Goal: Task Accomplishment & Management: Manage account settings

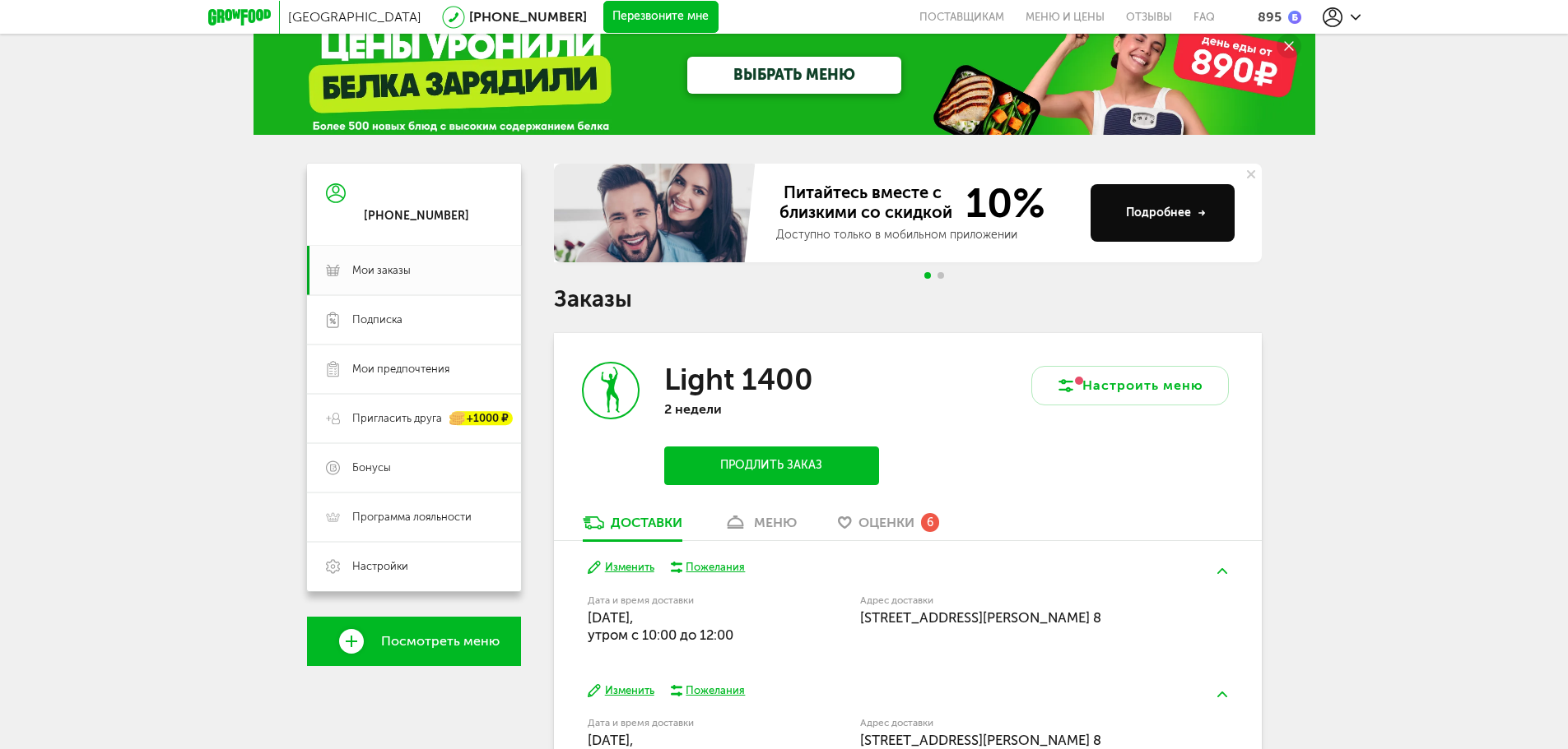
scroll to position [82, 0]
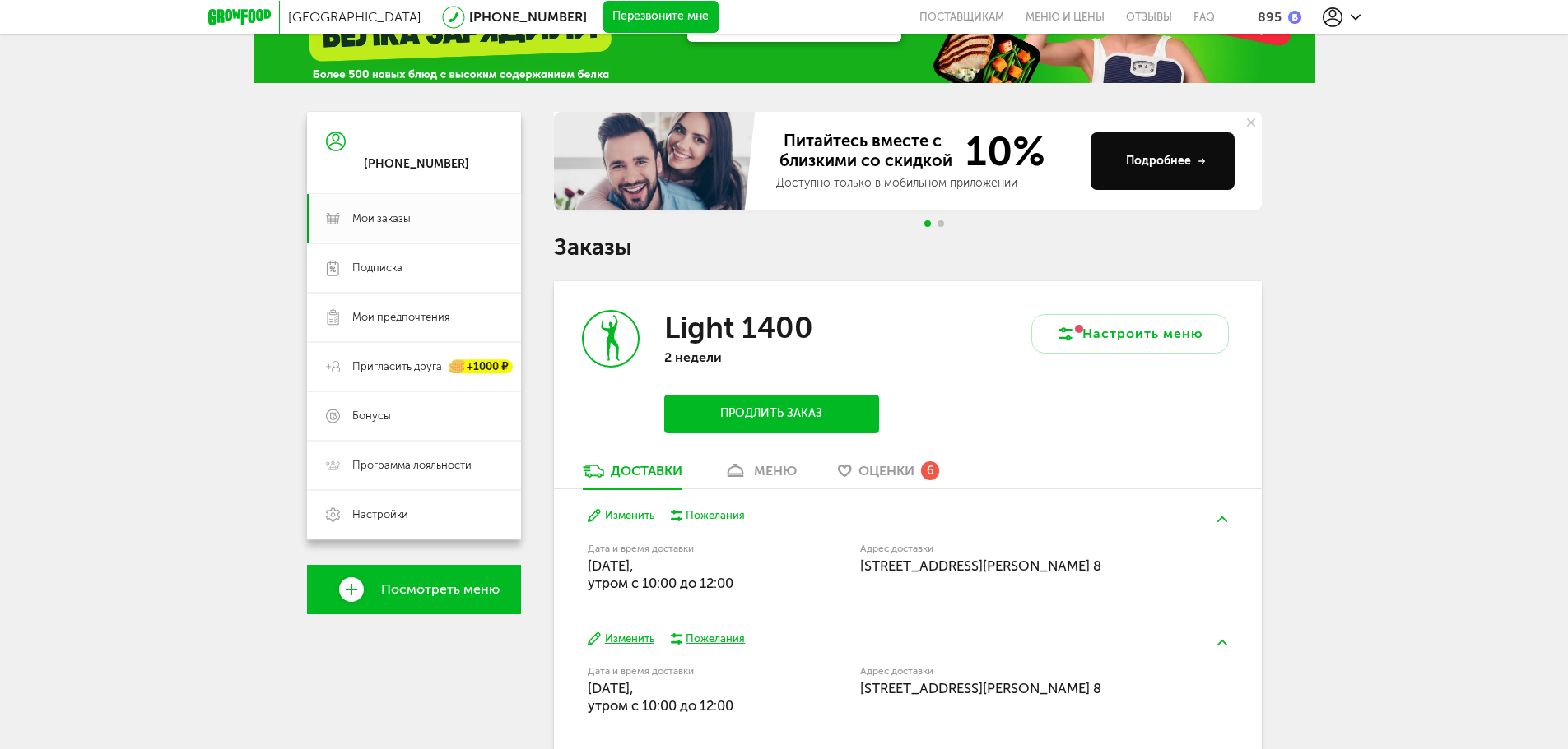
click at [757, 459] on div "Light 1400 2 недели Продлить заказ" at bounding box center [730, 372] width 354 height 181
click at [755, 457] on div "Light 1400 2 недели Продлить заказ" at bounding box center [730, 372] width 354 height 181
click at [766, 464] on div "меню" at bounding box center [776, 470] width 43 height 16
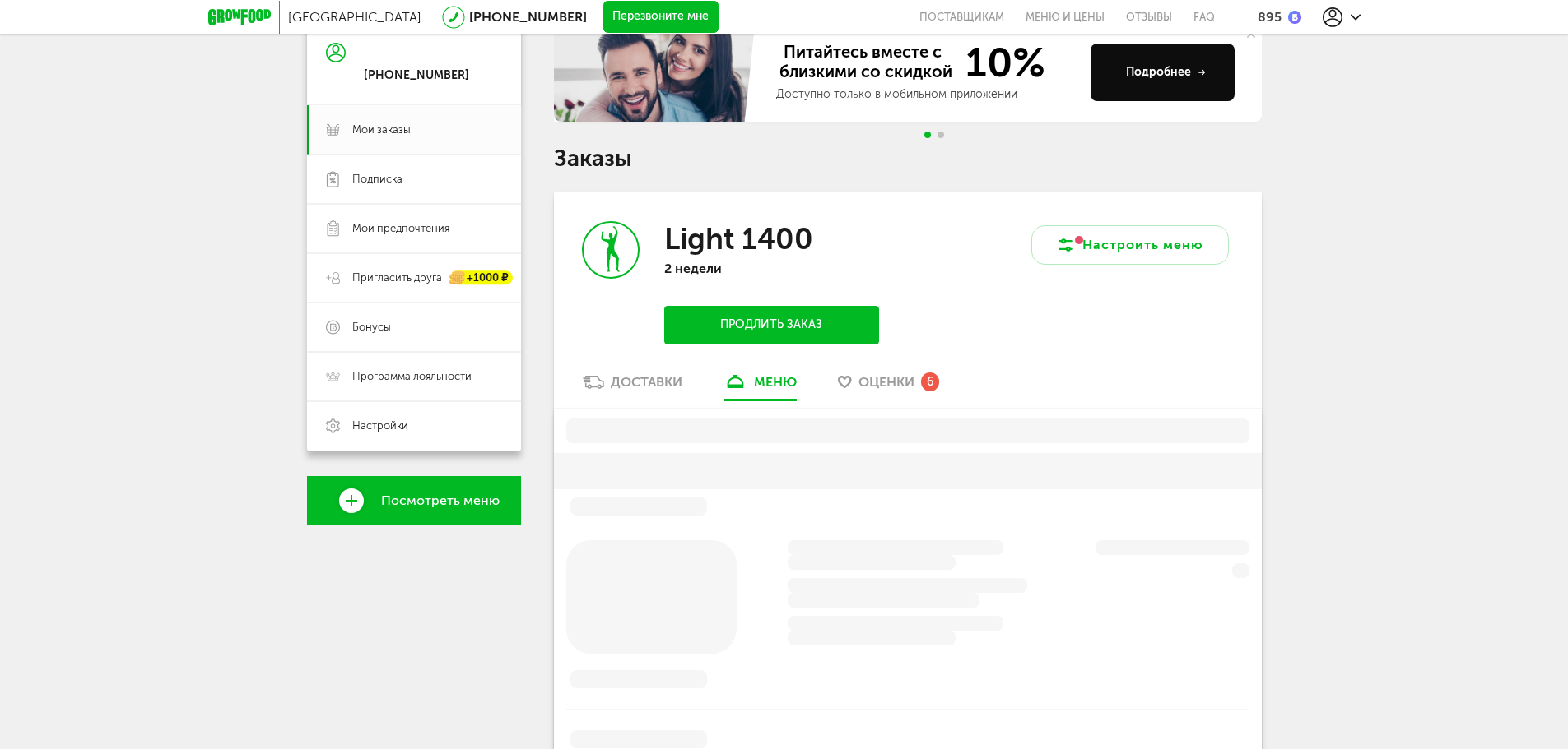
scroll to position [322, 0]
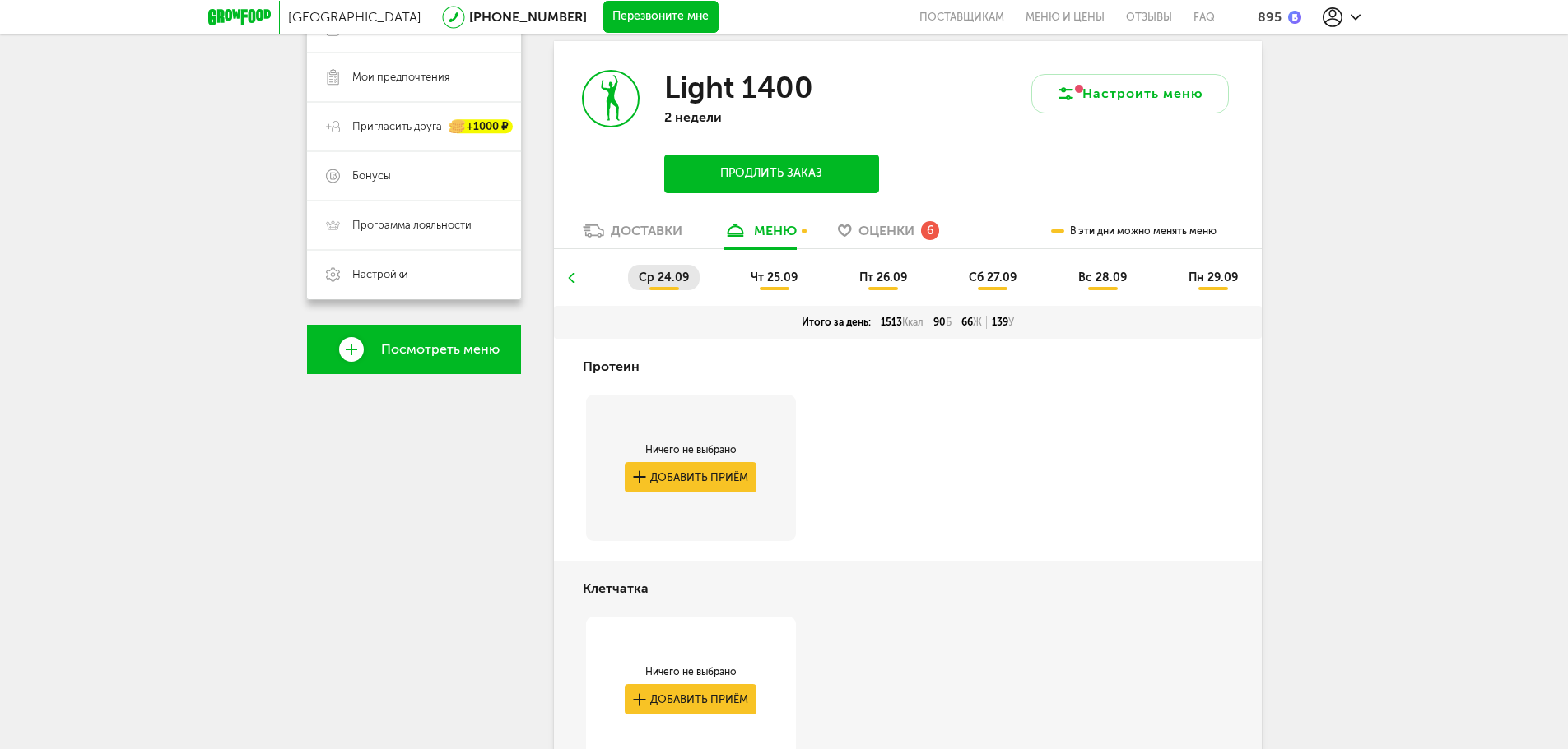
click at [580, 269] on ul "ср 24.09 чт 25.09 пт 26.09 сб 27.09 вс 28.09 пн 29.09" at bounding box center [907, 285] width 683 height 41
click at [566, 275] on icon at bounding box center [570, 278] width 12 height 10
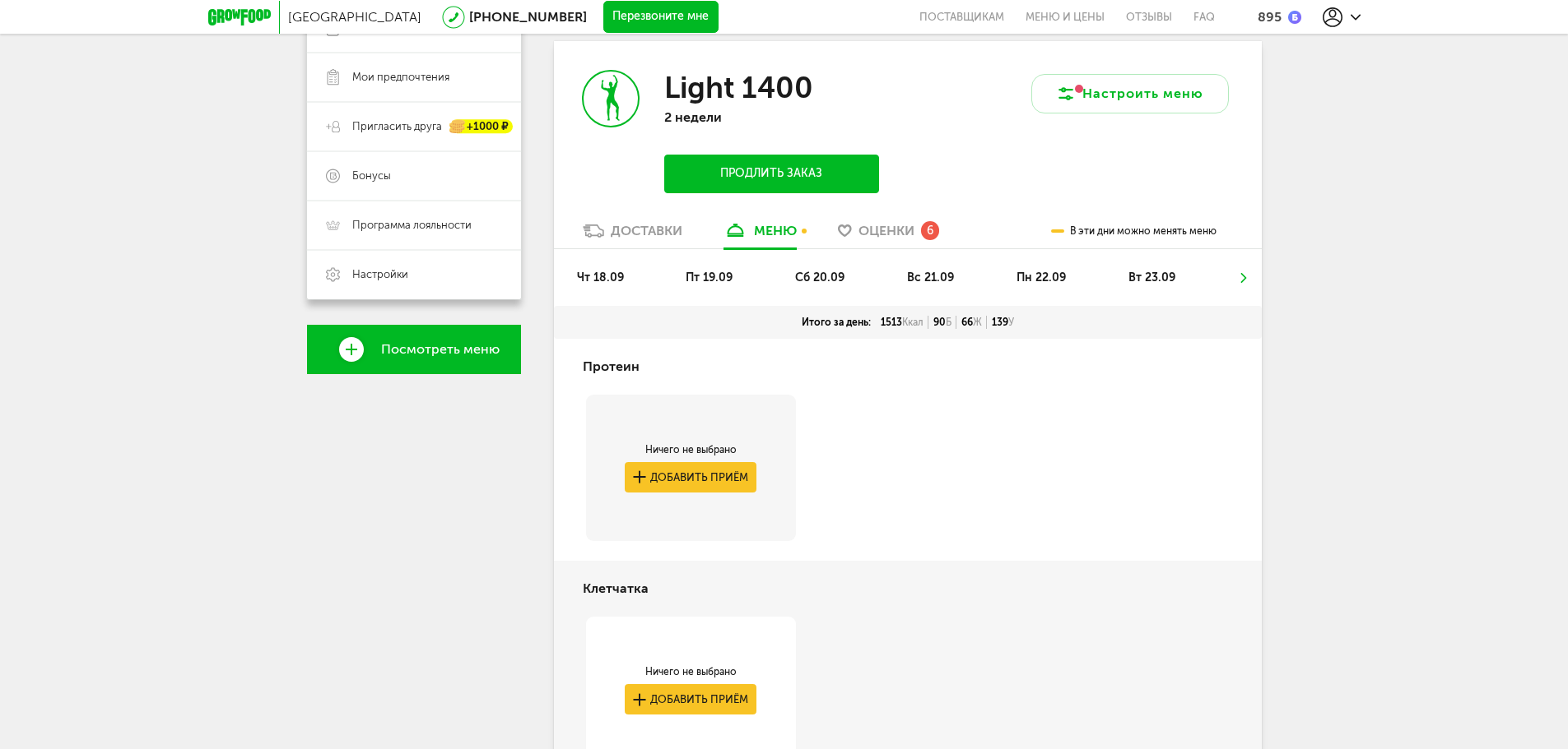
click at [634, 277] on ul "чт 18.09 пт 19.09 сб 20.09 вс 21.09 пн 22.09 вт 23.09" at bounding box center [907, 285] width 683 height 41
click at [811, 278] on span "сб 20.09" at bounding box center [820, 278] width 50 height 14
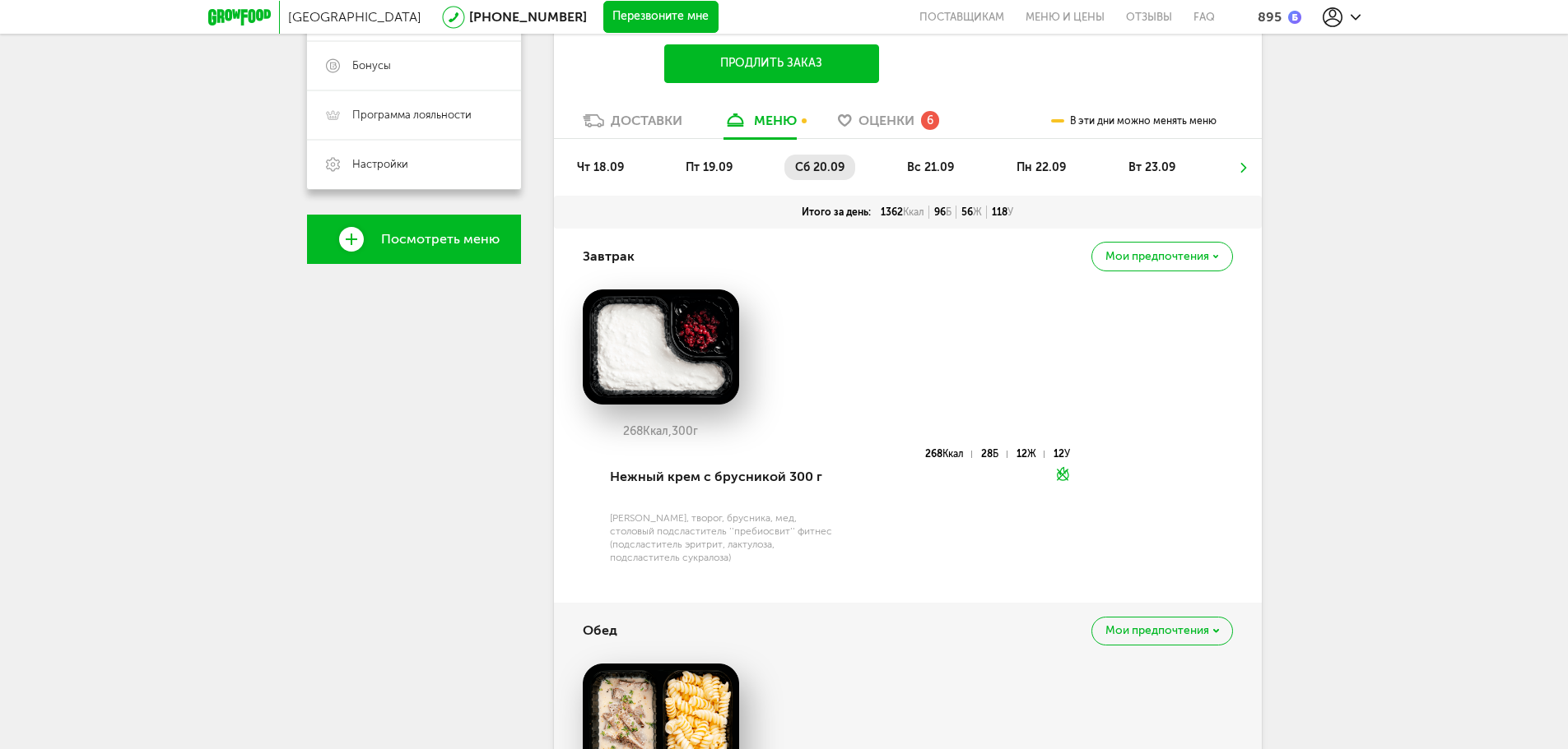
scroll to position [487, 0]
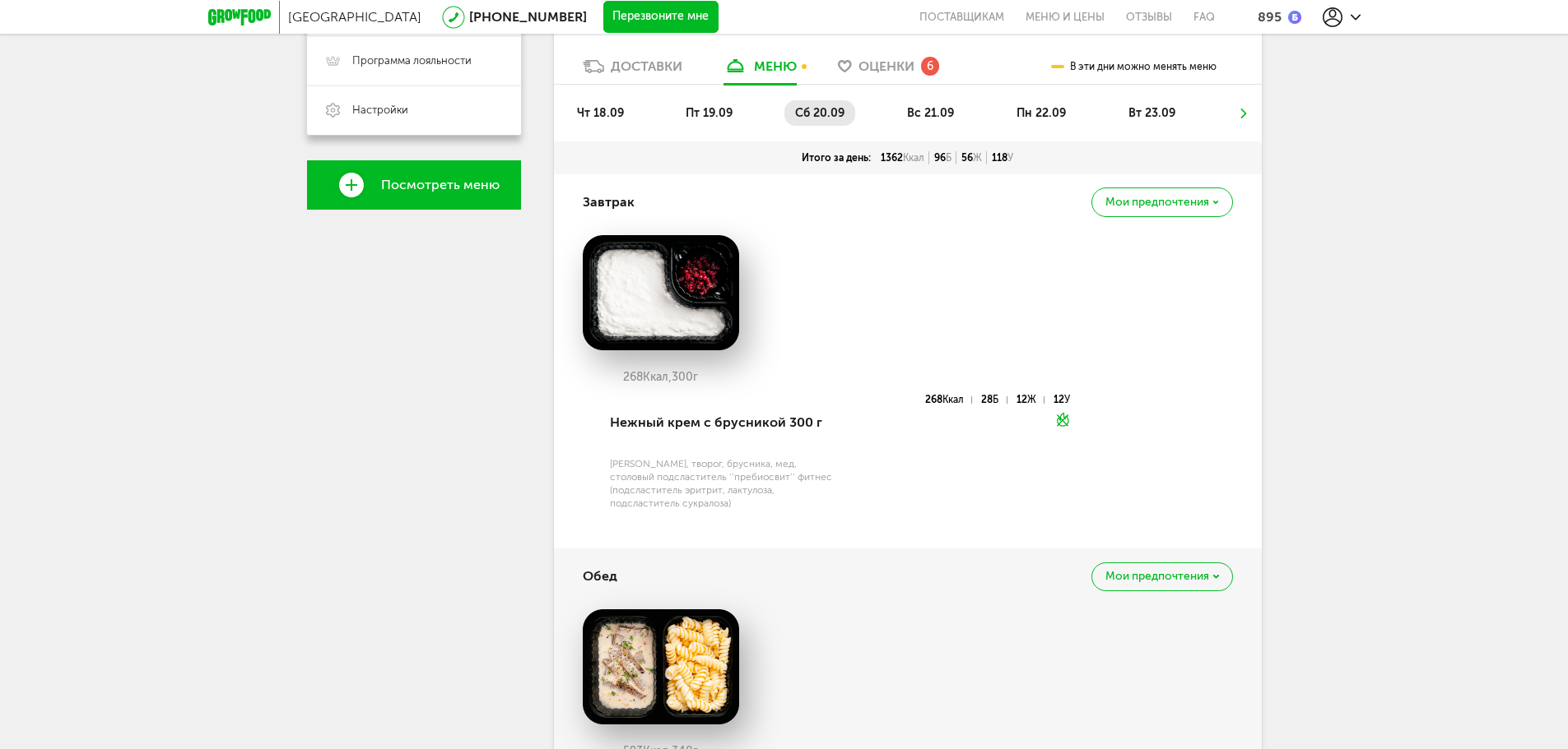
click at [922, 123] on li "вс 21.09" at bounding box center [931, 113] width 68 height 25
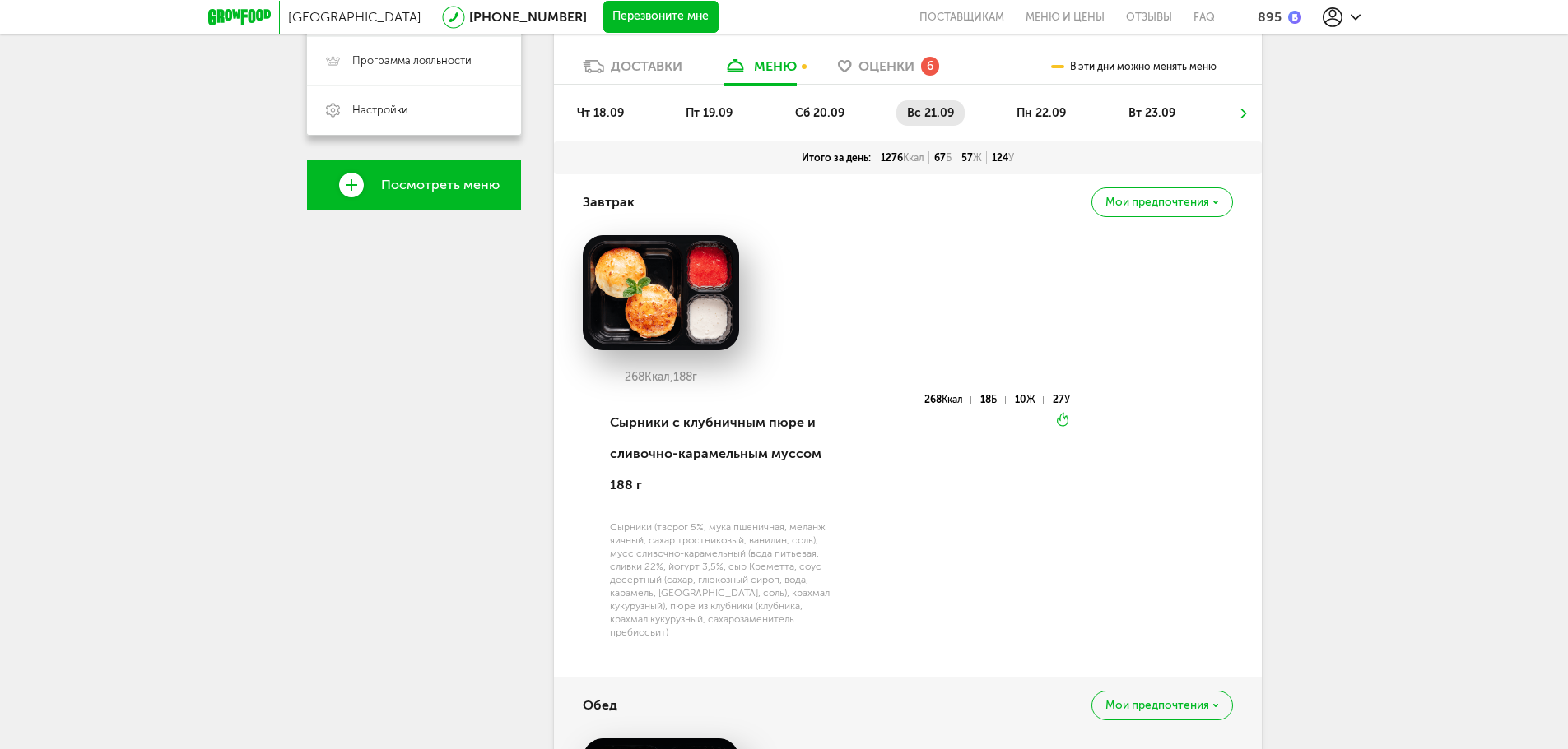
click at [1052, 108] on span "пн 22.09" at bounding box center [1041, 113] width 50 height 14
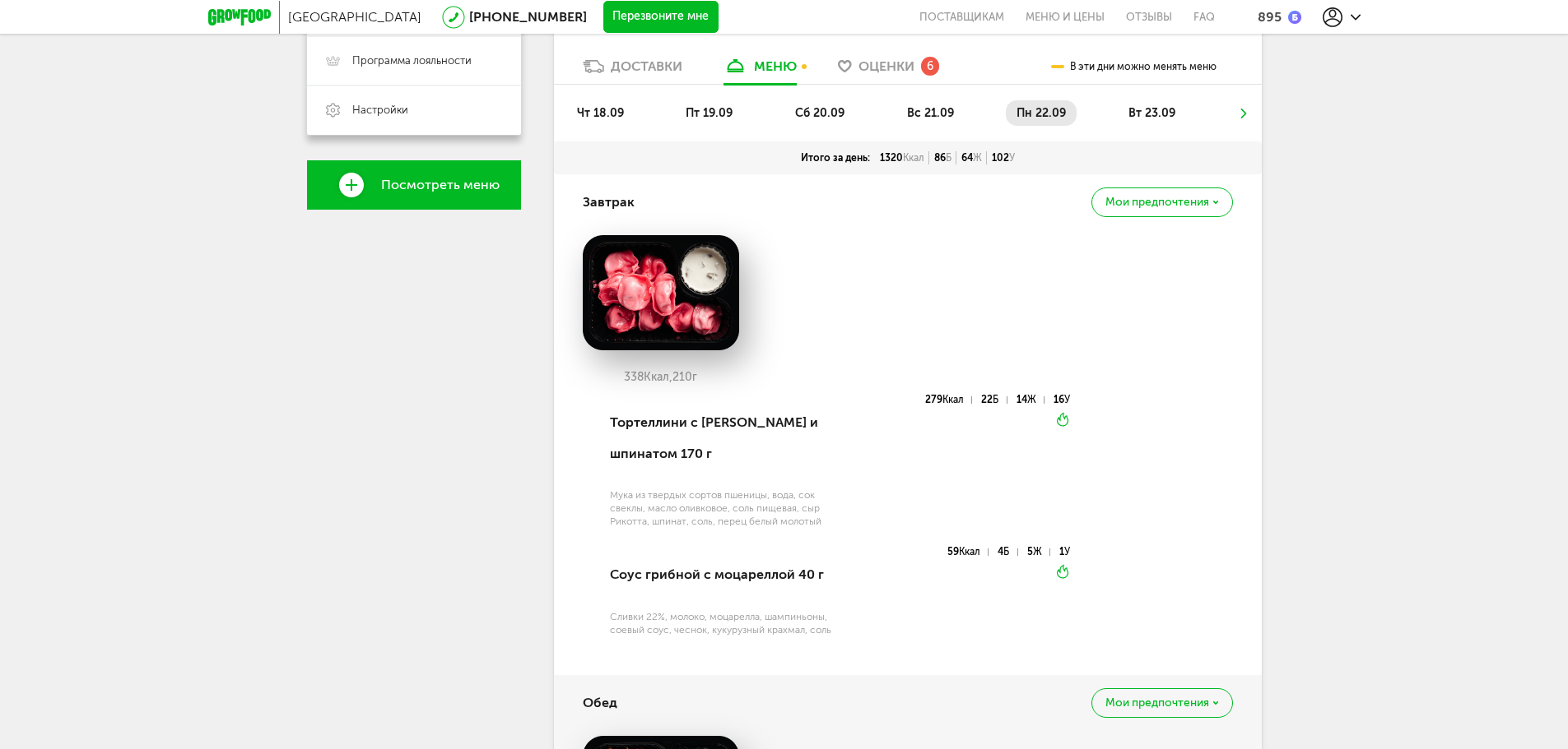
click at [1135, 108] on span "вт 23.09" at bounding box center [1152, 113] width 47 height 14
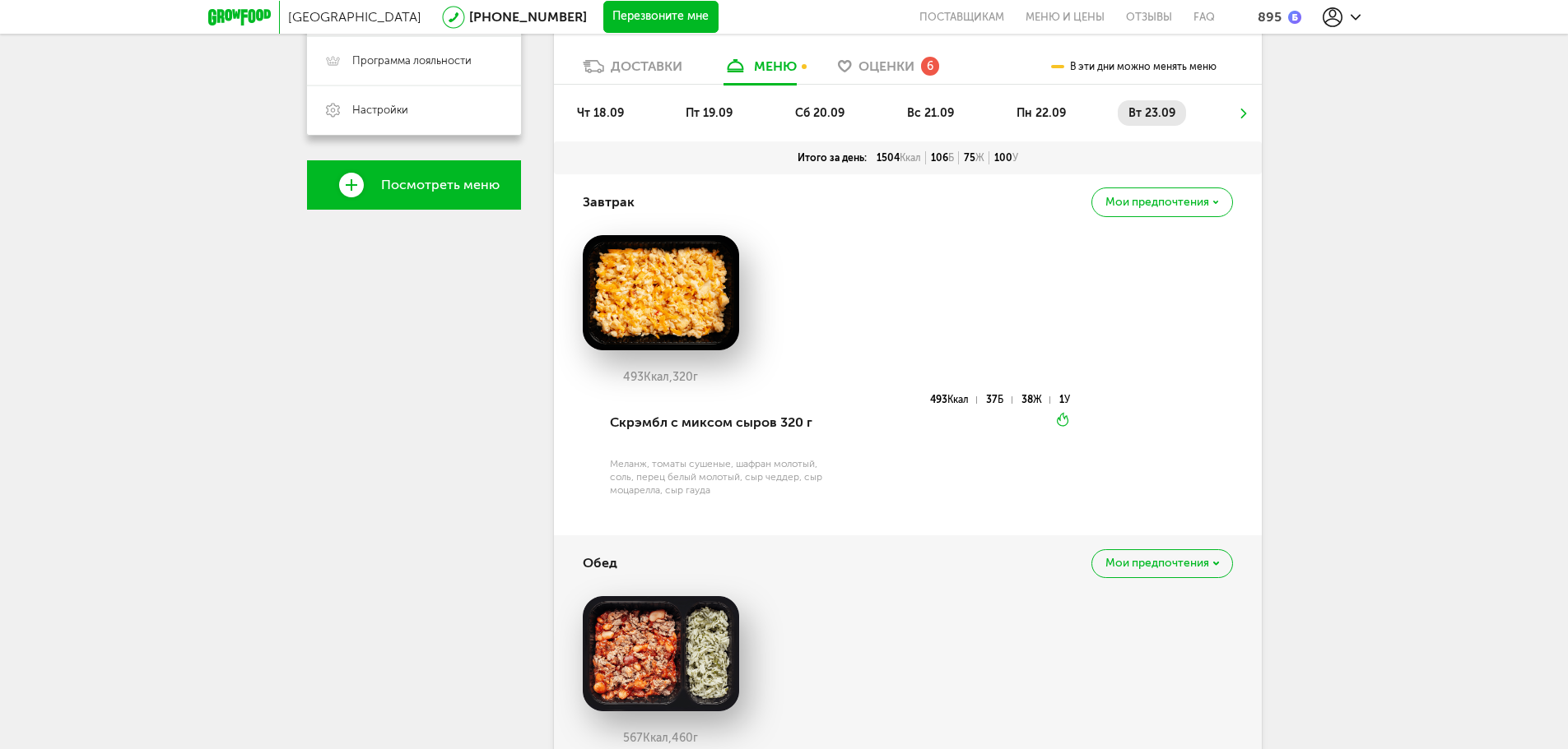
click at [1239, 109] on icon at bounding box center [1243, 113] width 12 height 10
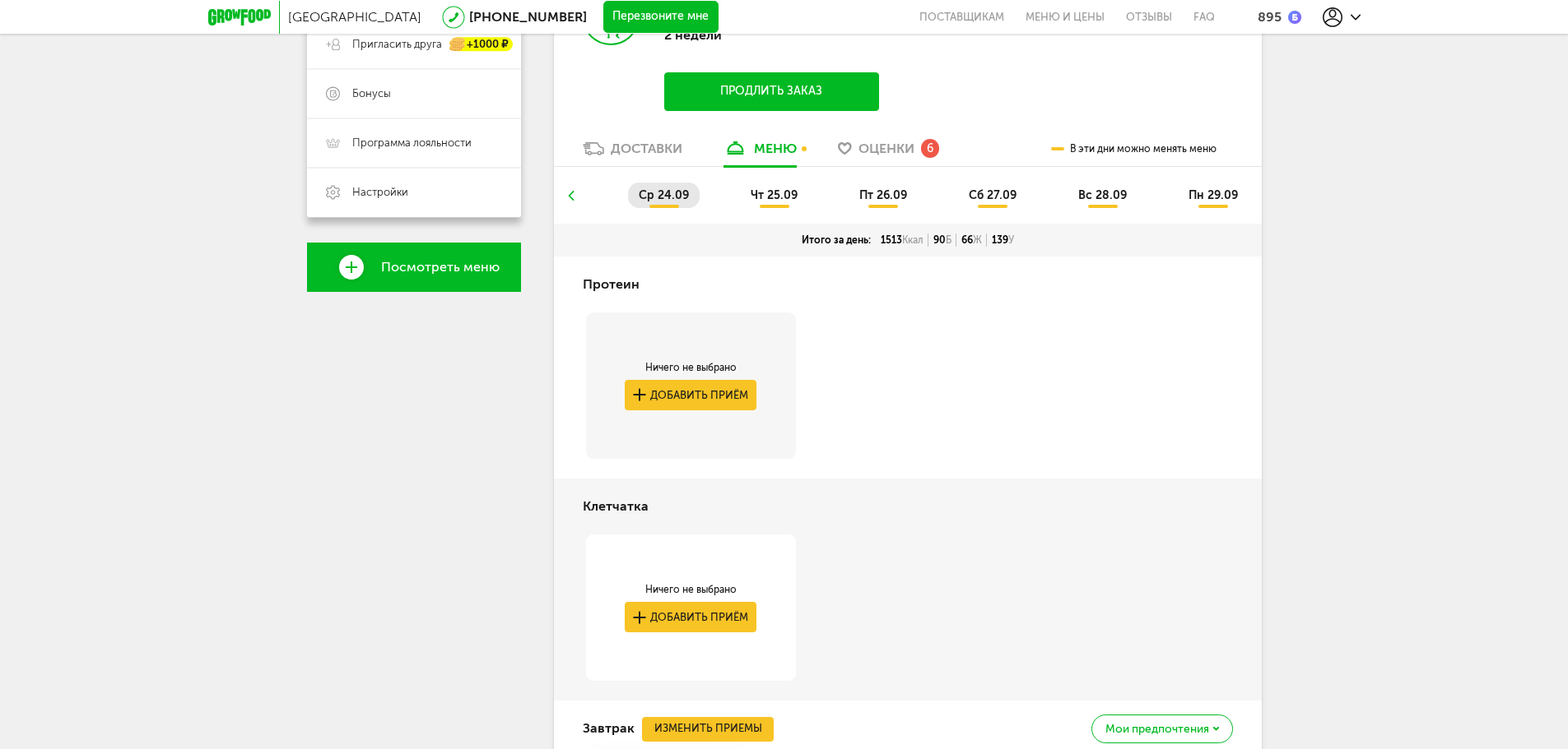
scroll to position [898, 0]
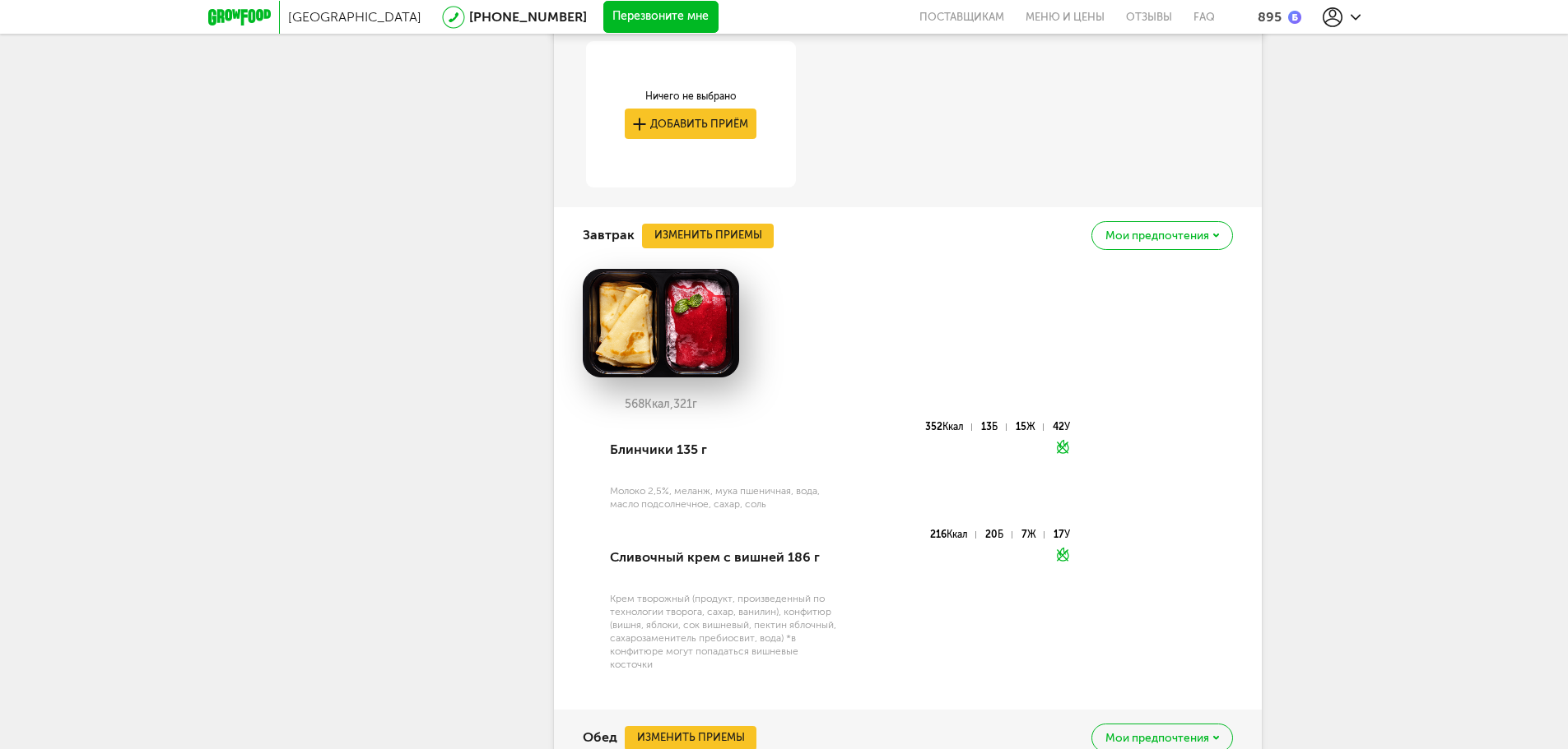
click at [1141, 228] on div "Мои предпочтения" at bounding box center [1162, 236] width 140 height 29
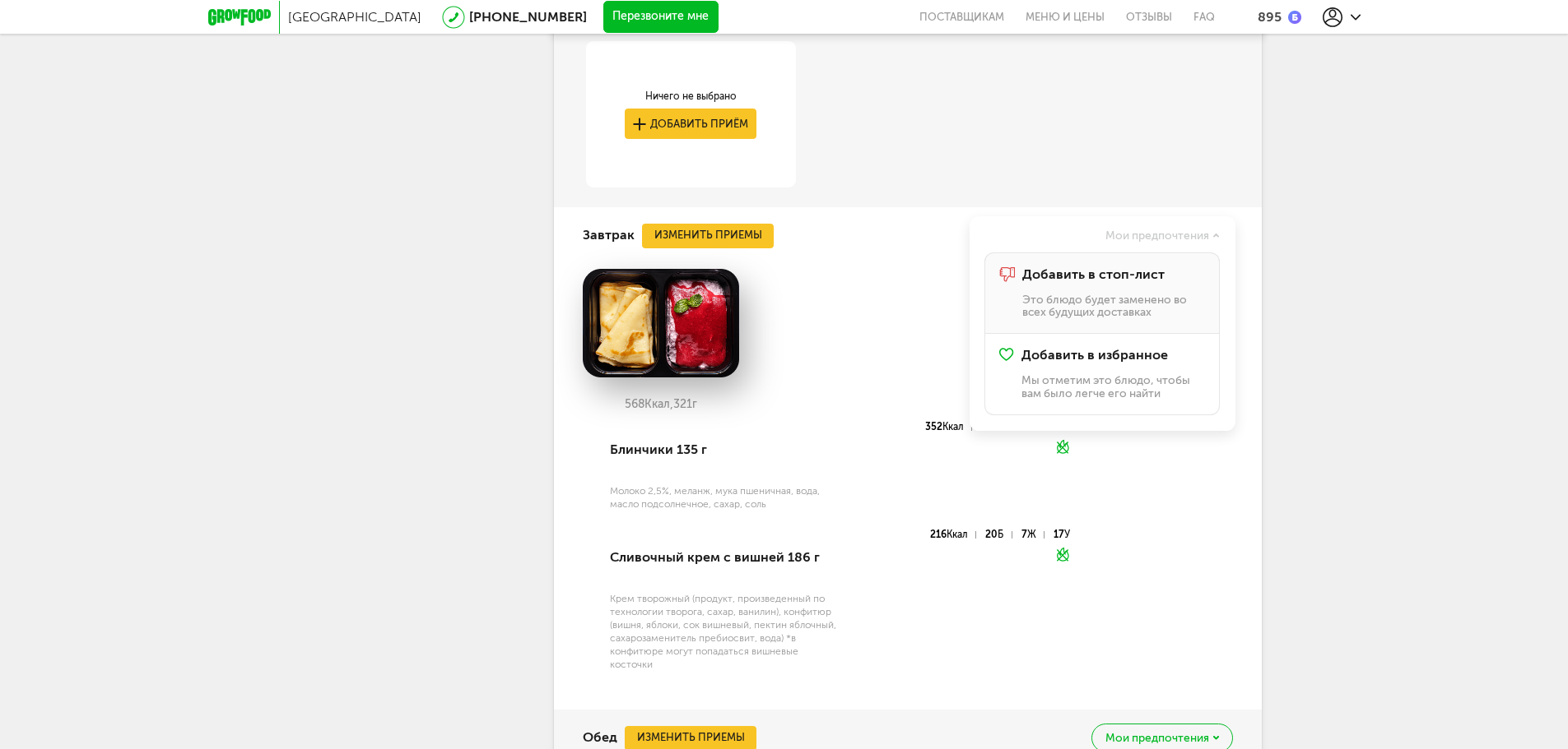
click at [1093, 293] on p "Это блюдо будет заменено во всех будущих доставках" at bounding box center [1113, 306] width 182 height 25
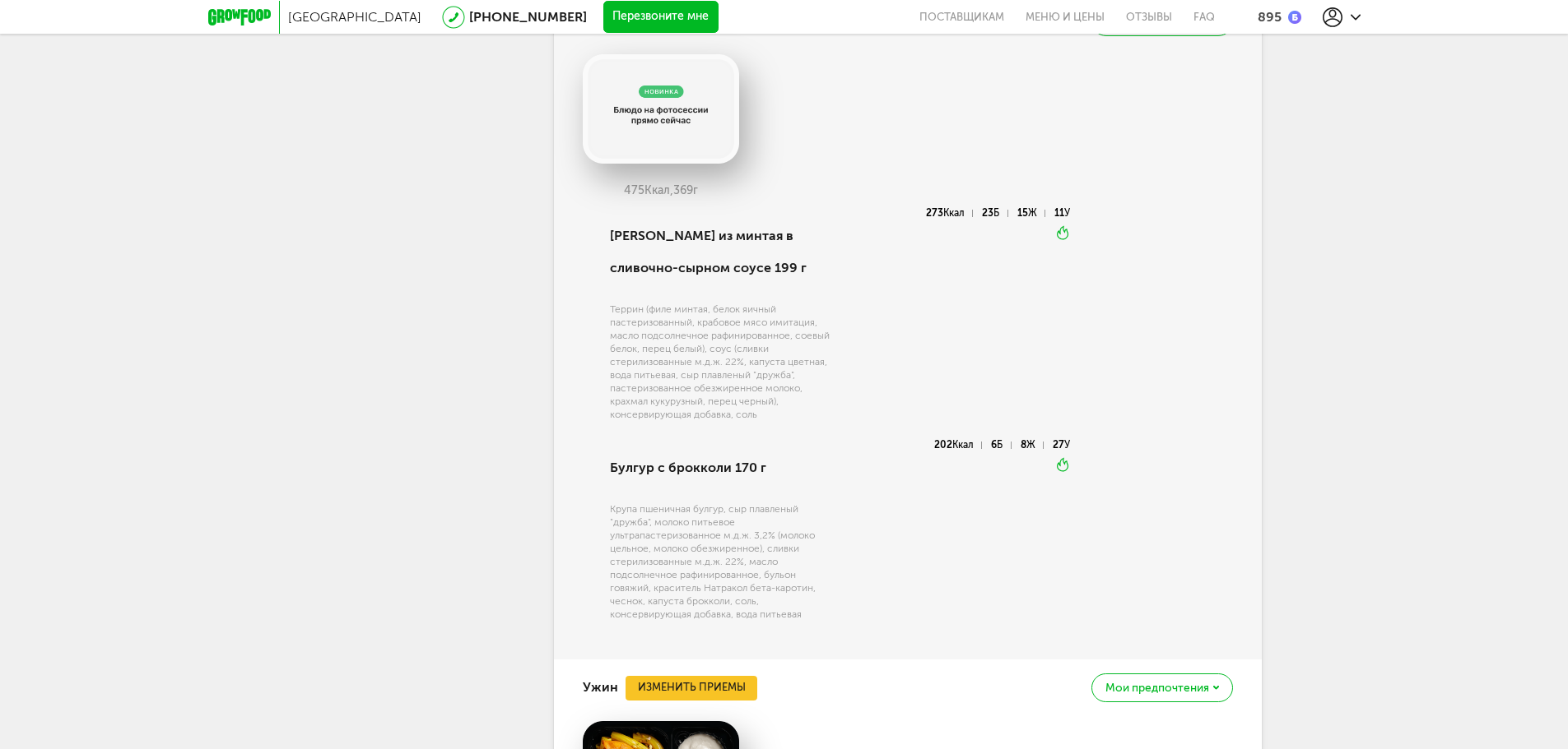
scroll to position [1474, 0]
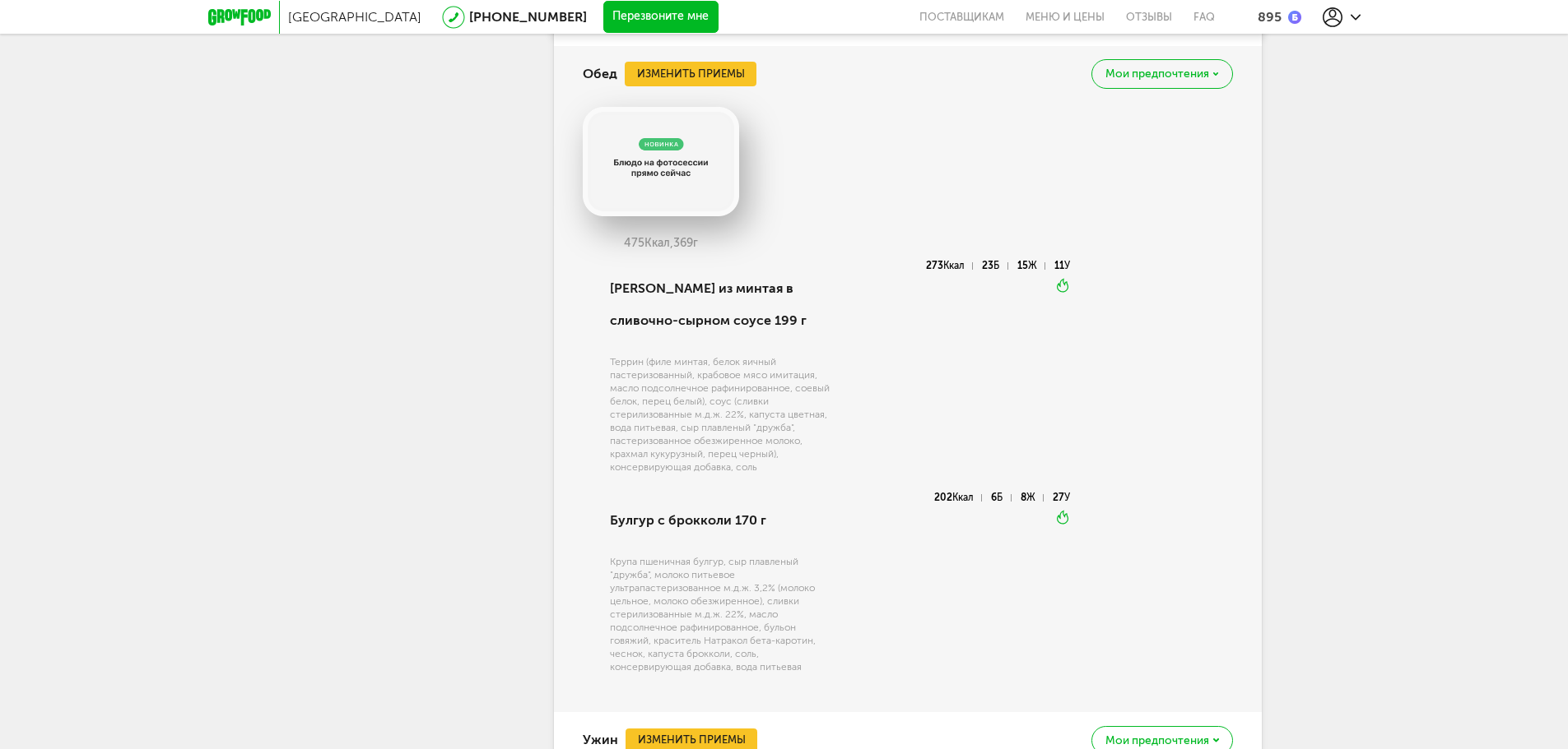
click at [1178, 72] on span "Мои предпочтения" at bounding box center [1157, 74] width 103 height 12
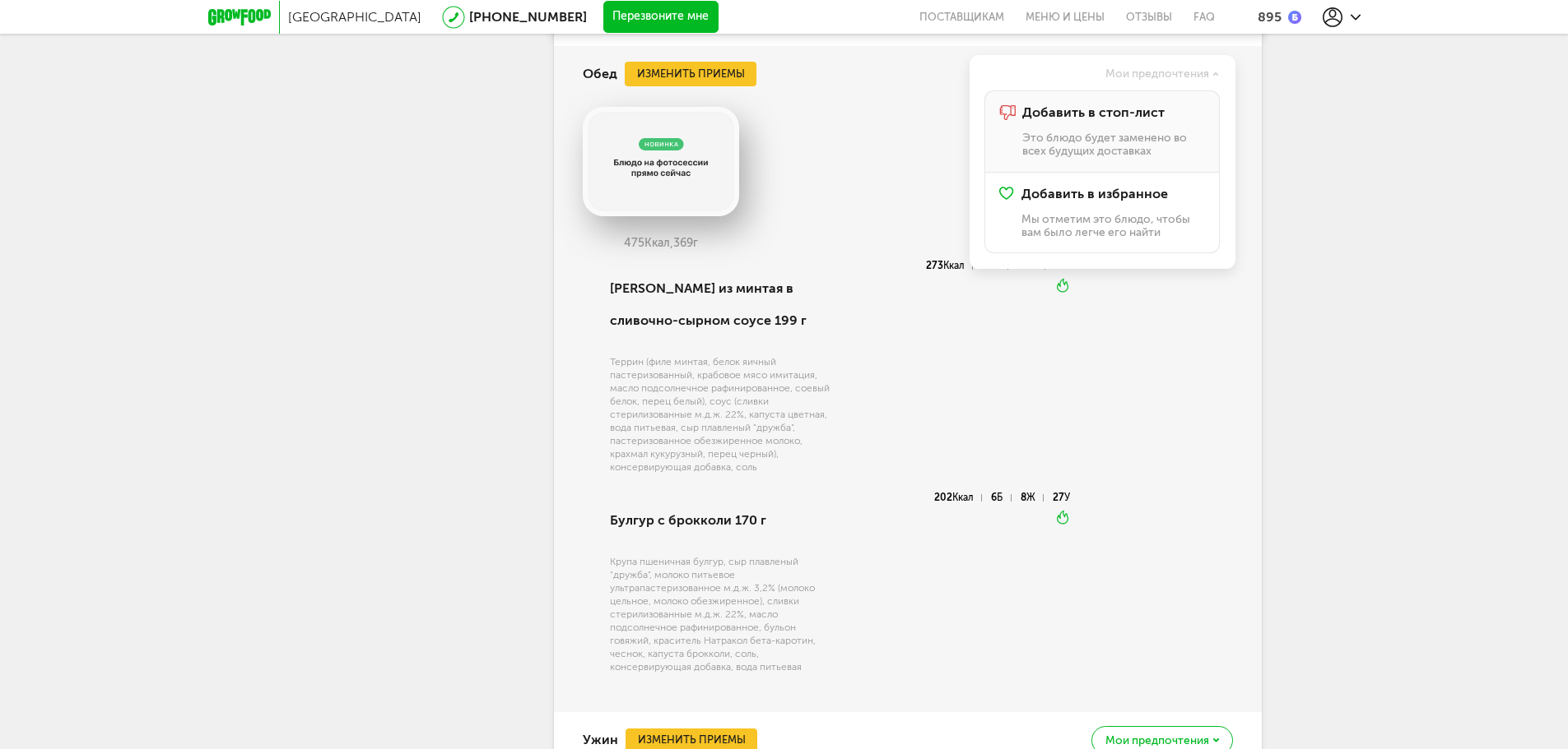
click at [1120, 123] on div "Добавить в стоп-лист Это блюдо будет заменено во всех будущих доставках" at bounding box center [1113, 131] width 182 height 52
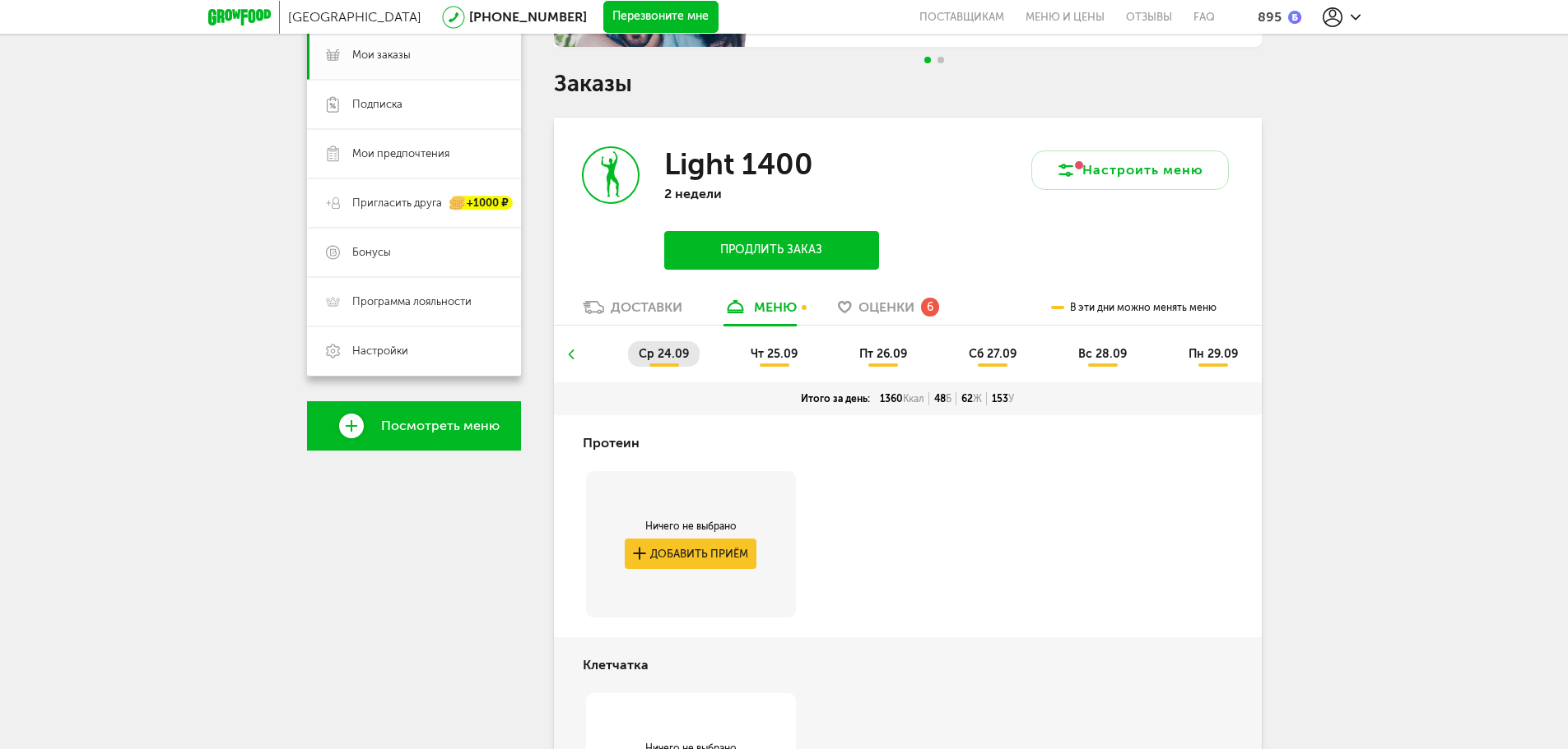
scroll to position [246, 0]
click at [740, 357] on li "чт 25.09" at bounding box center [774, 354] width 68 height 25
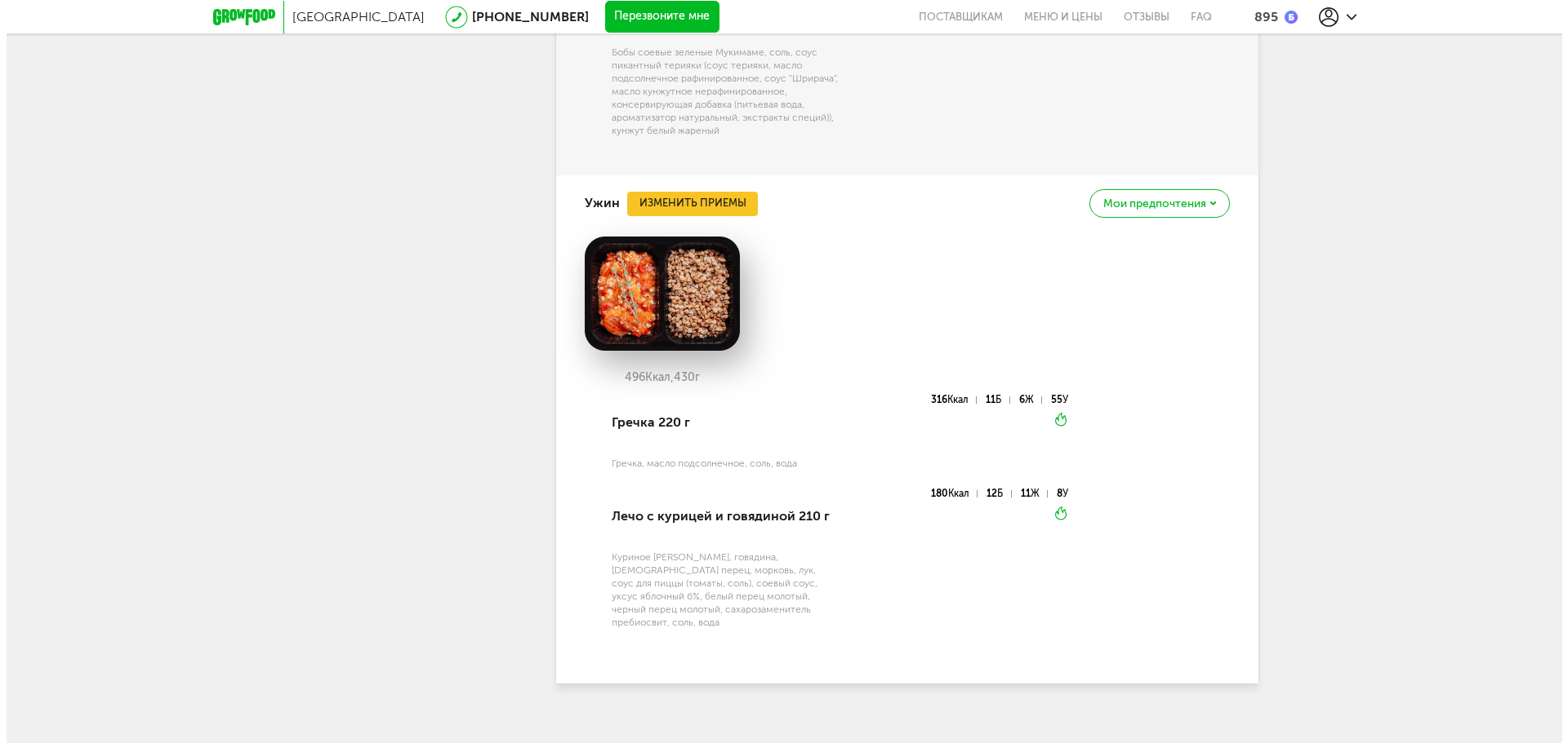
scroll to position [2132, 0]
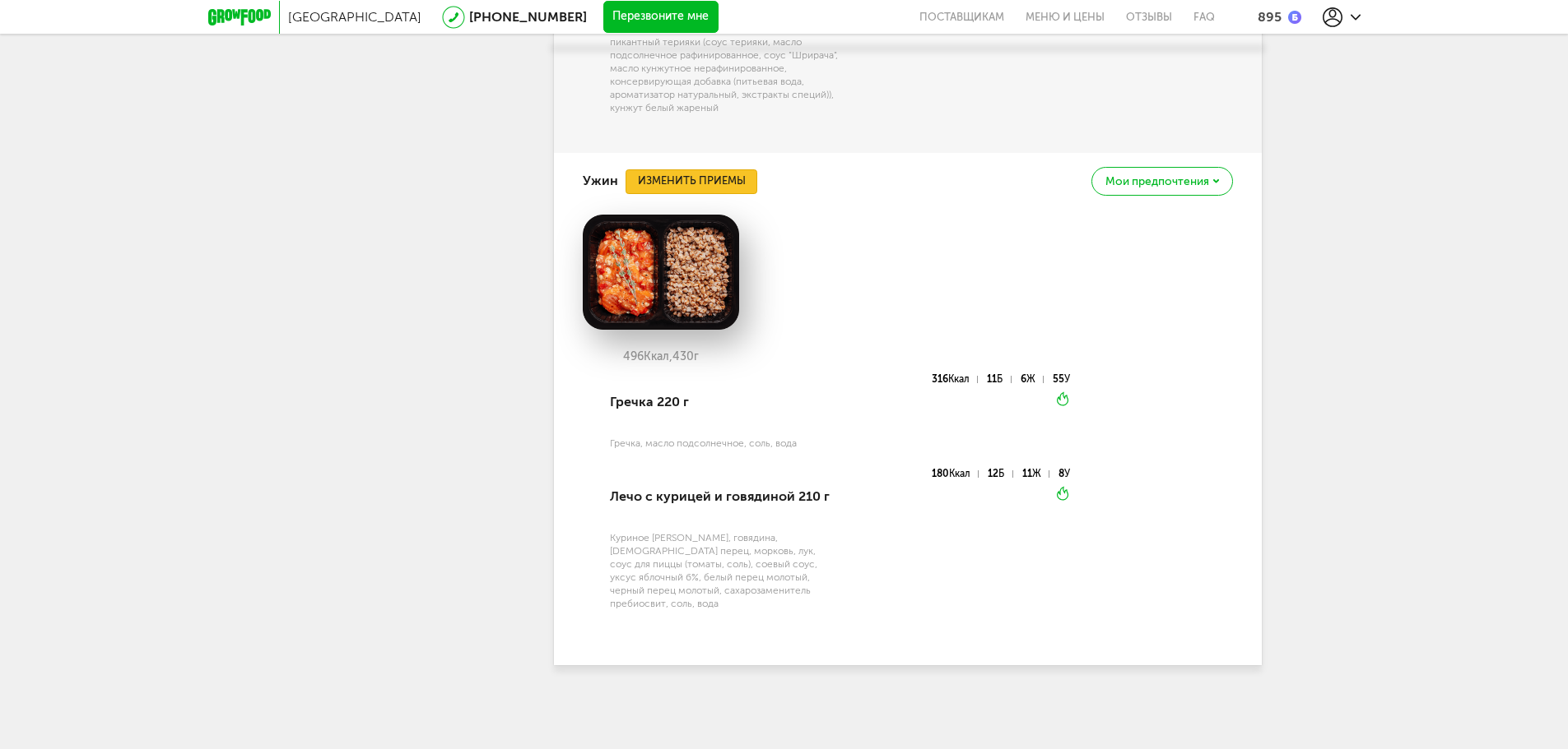
click at [692, 194] on button "Изменить приемы" at bounding box center [691, 181] width 132 height 24
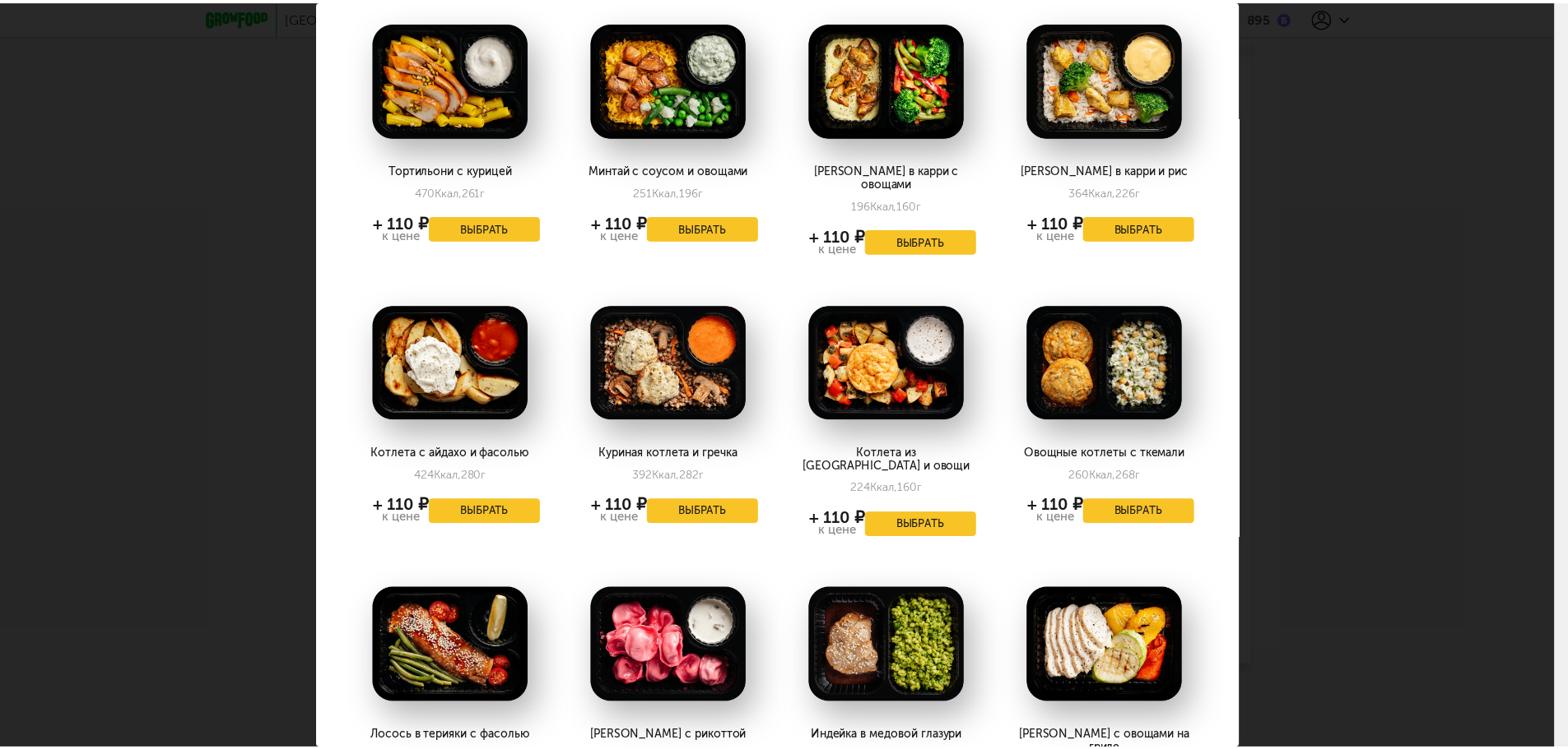
scroll to position [22, 0]
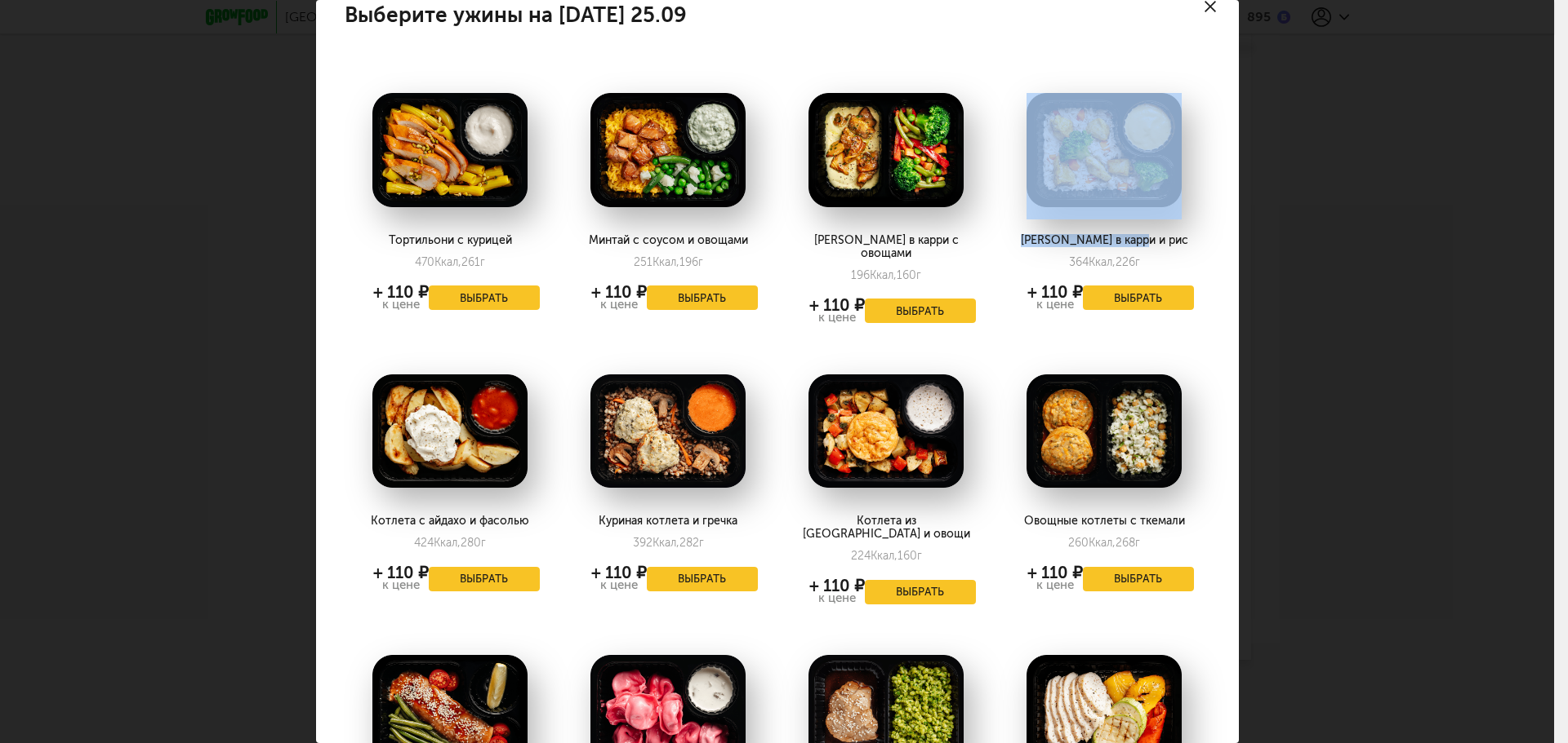
drag, startPoint x: 1262, startPoint y: 243, endPoint x: 1031, endPoint y: 53, distance: 299.1
click at [1031, 53] on div "Выберите ужины на [DATE] 25.09 Тортильони с курицей 470 Ккал, 261 г + 110 ₽ к ц…" at bounding box center [776, 371] width 1553 height 743
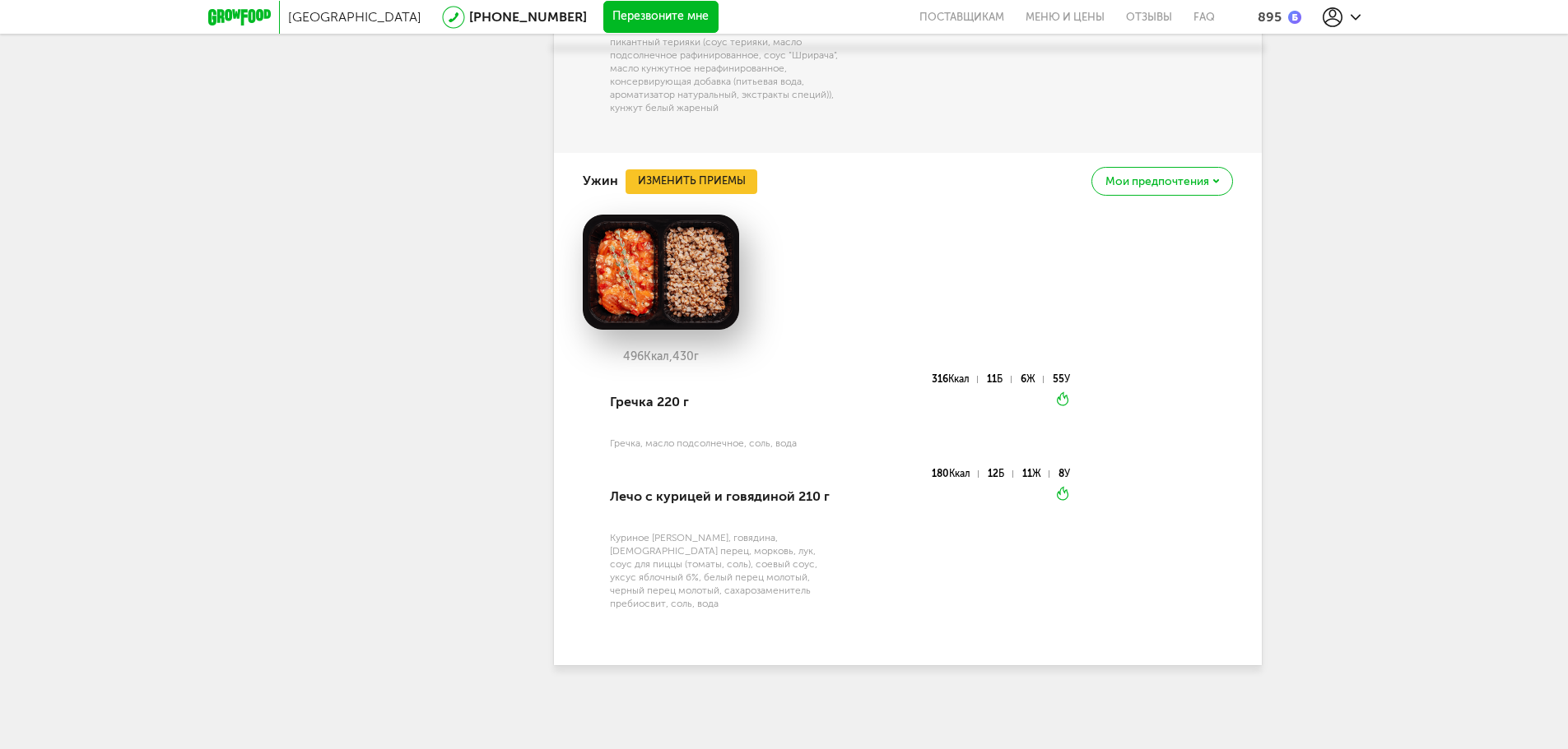
click at [1039, 54] on div "Выберите ужины на [DATE] 25.09 Тортильони с курицей 470 Ккал, 261 г + 110 ₽ к ц…" at bounding box center [784, 655] width 1023 height 1435
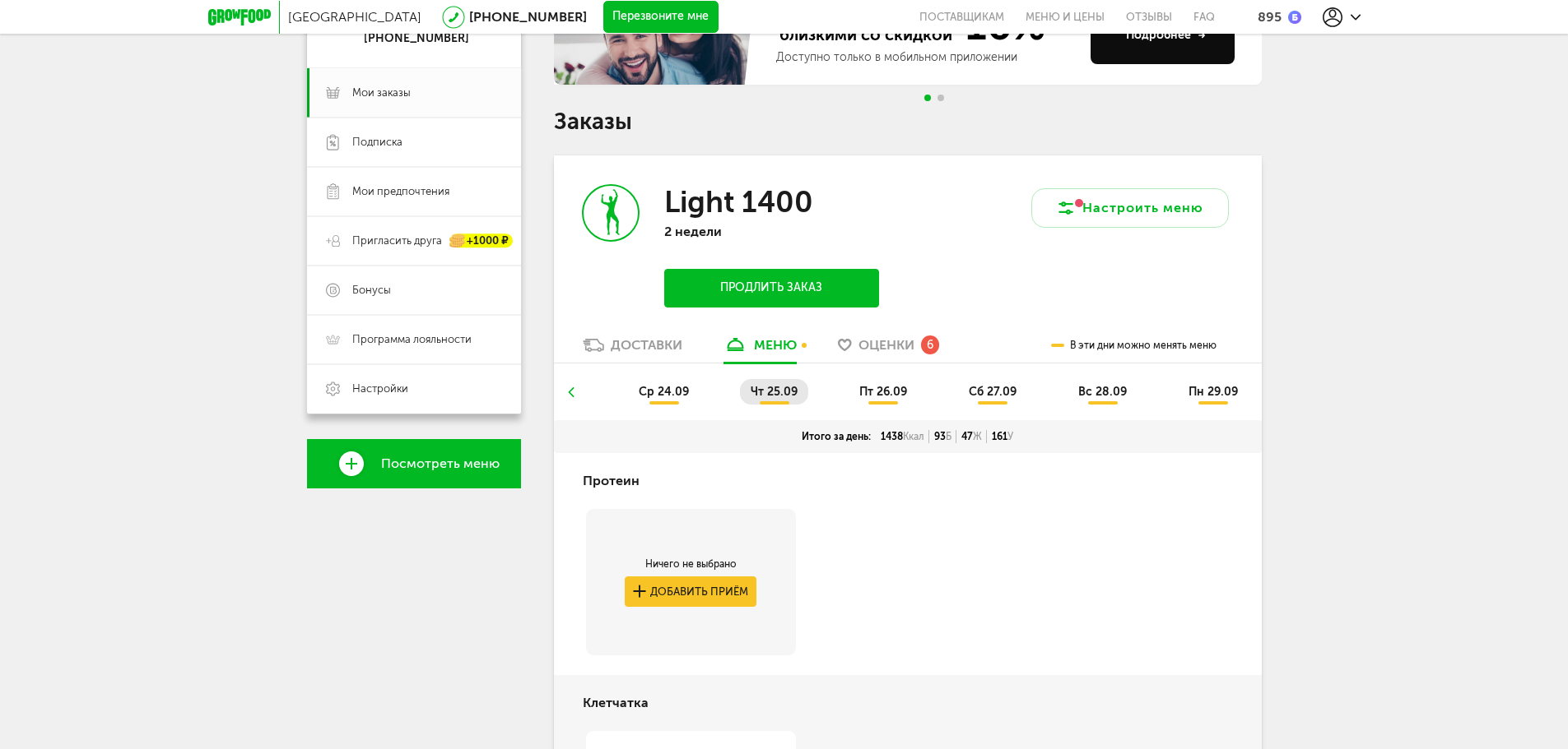
scroll to position [175, 0]
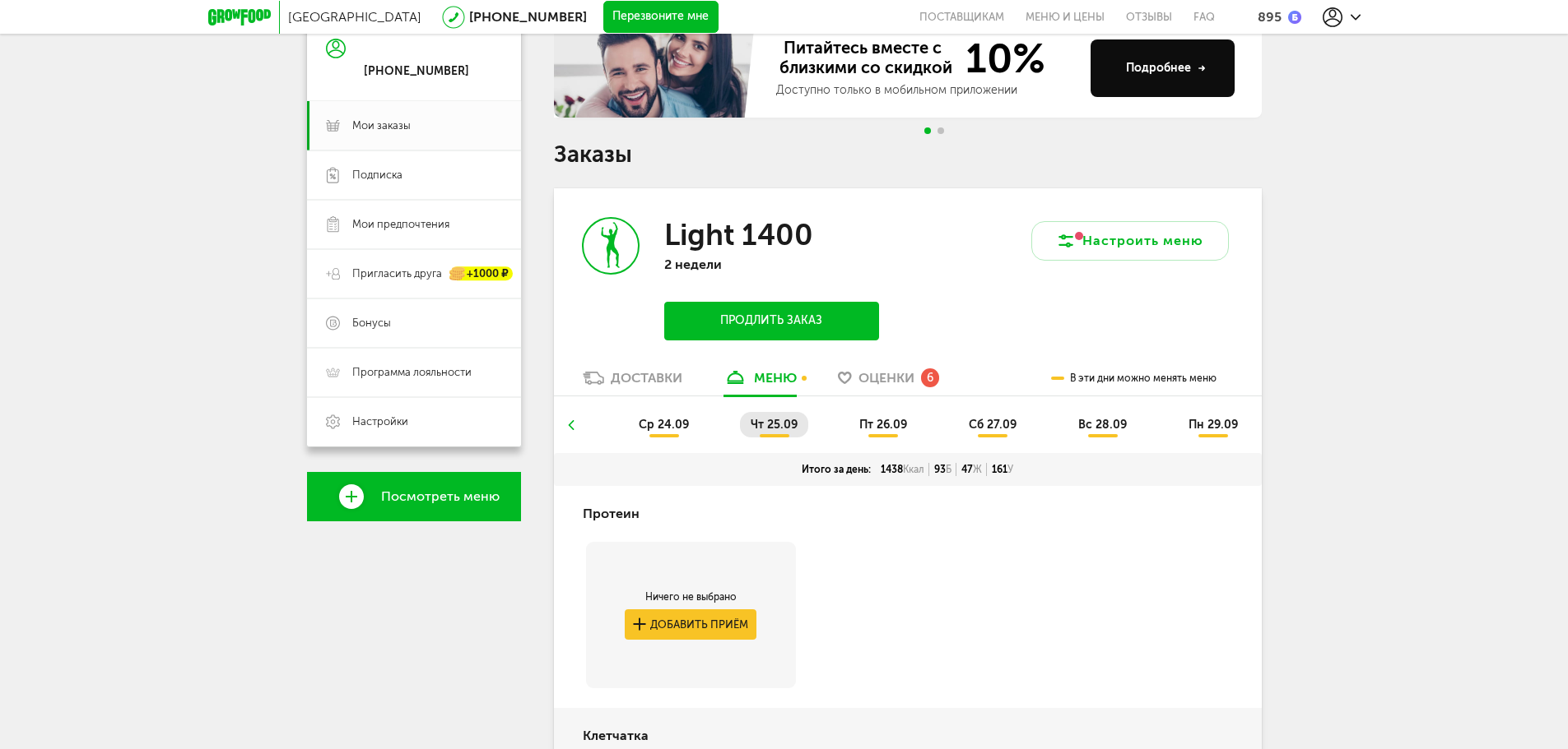
click at [865, 416] on li "пт 26.09" at bounding box center [883, 425] width 69 height 25
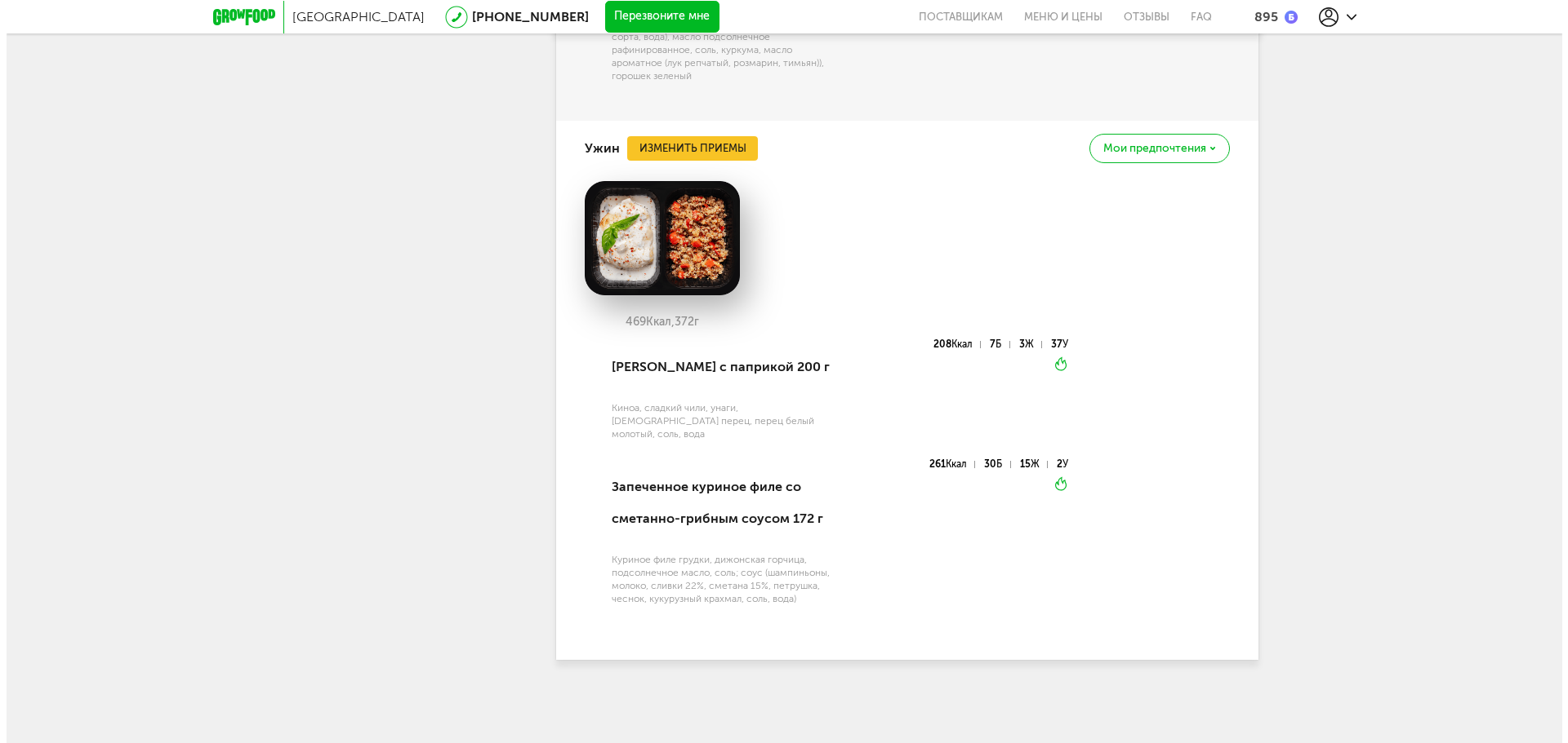
scroll to position [2103, 0]
click at [711, 160] on button "Изменить приемы" at bounding box center [685, 148] width 131 height 24
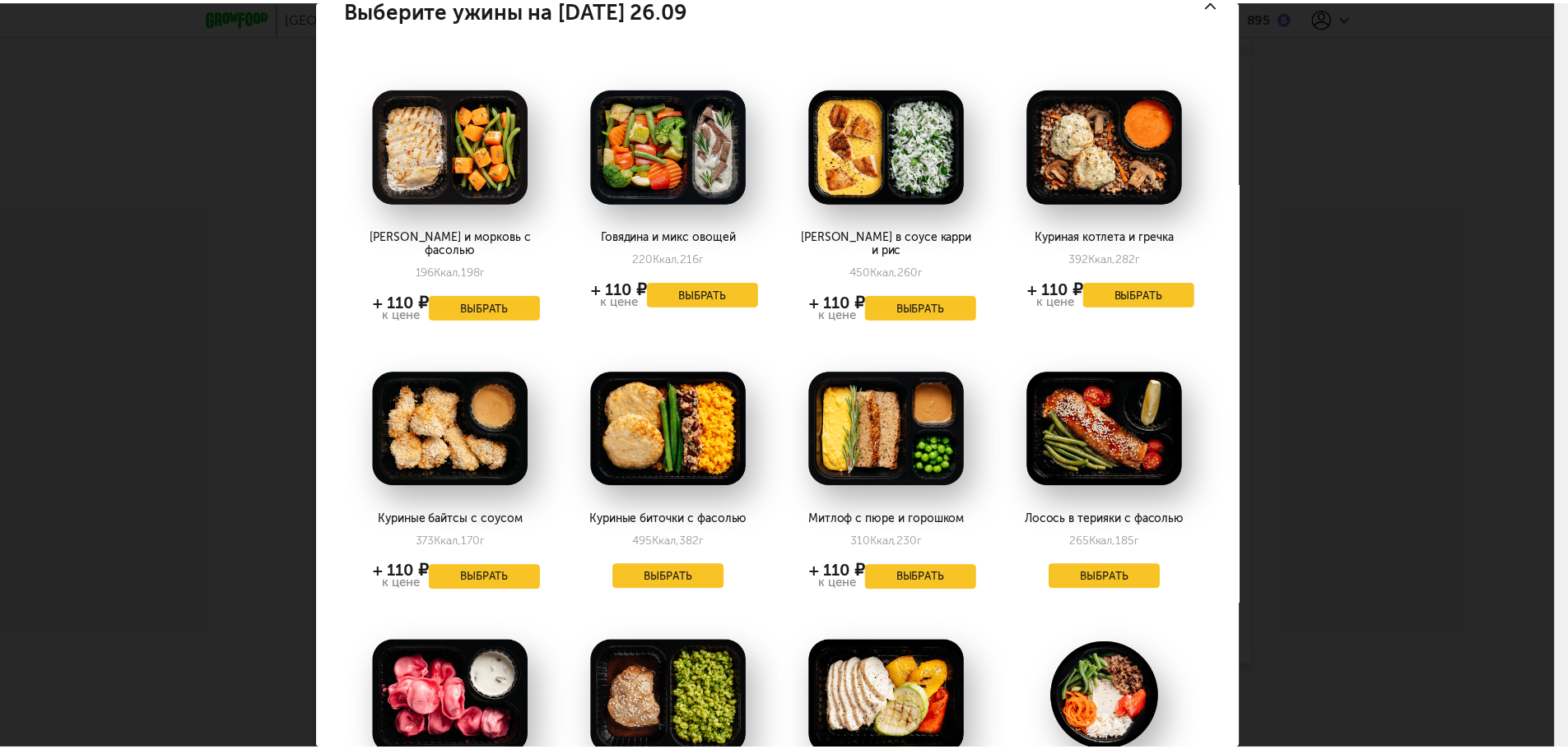
scroll to position [0, 0]
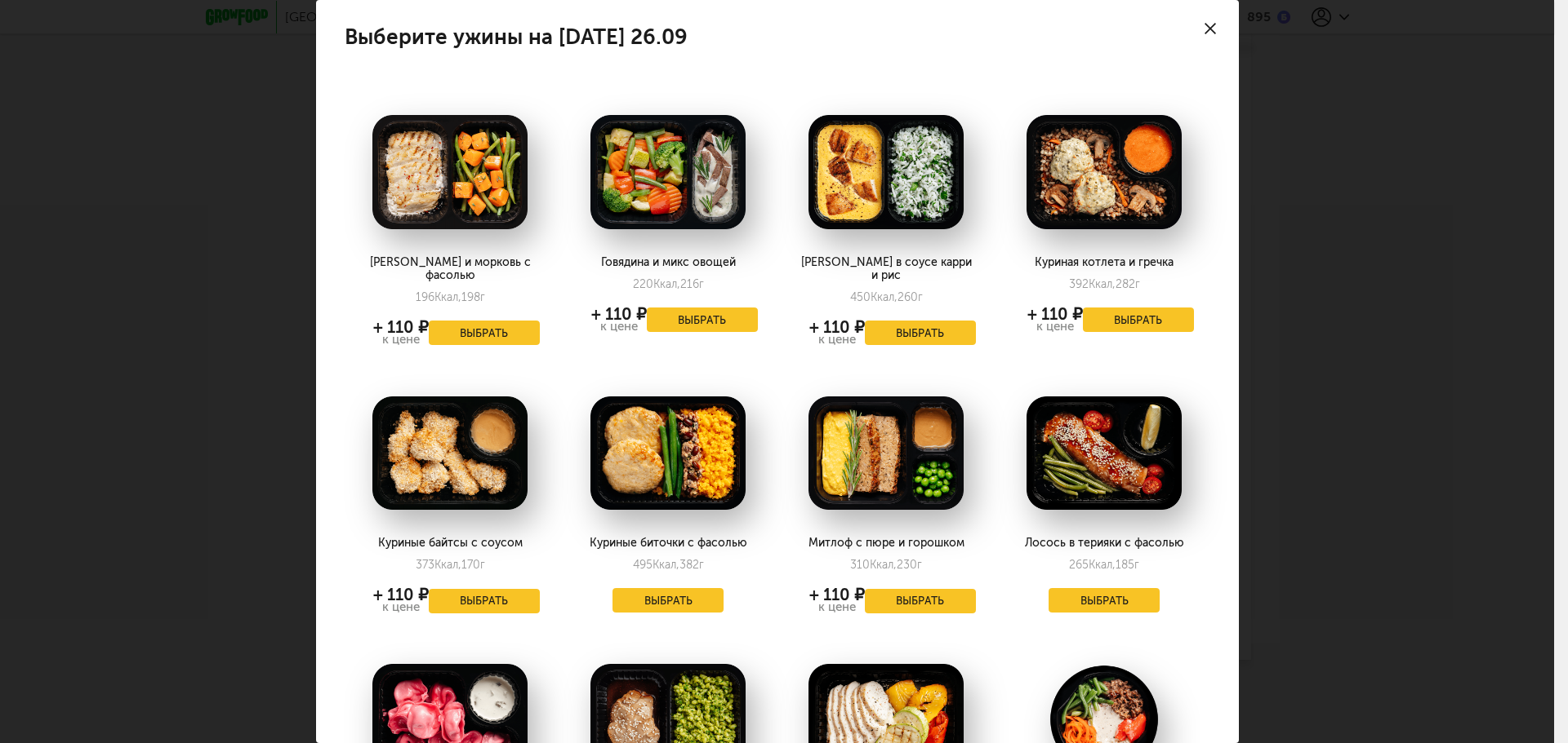
click at [1294, 255] on div "Выберите ужины на [DATE] 26.09 Курица и морковь с фасолью 196 Ккал, 198 г + 110…" at bounding box center [776, 371] width 1553 height 743
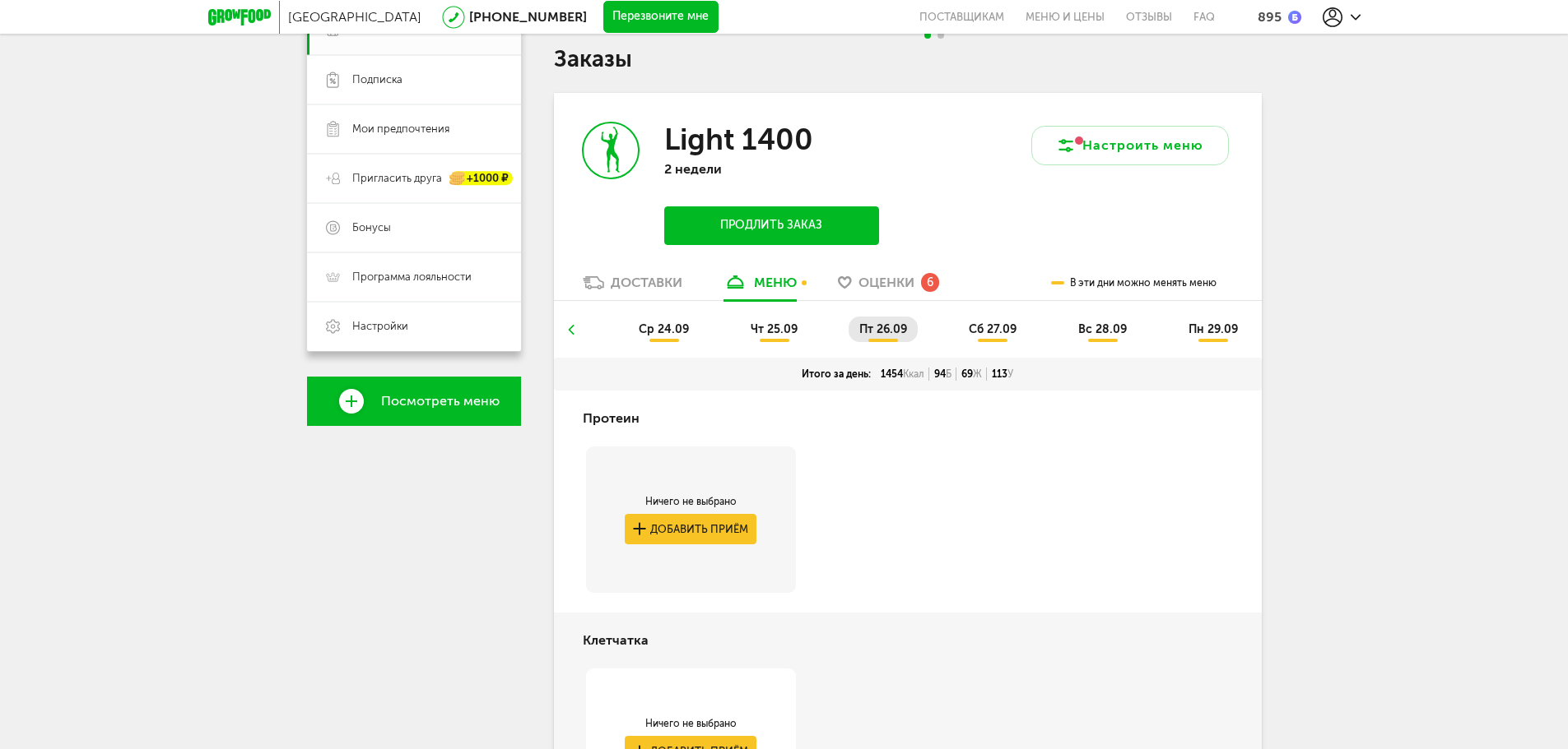
scroll to position [229, 0]
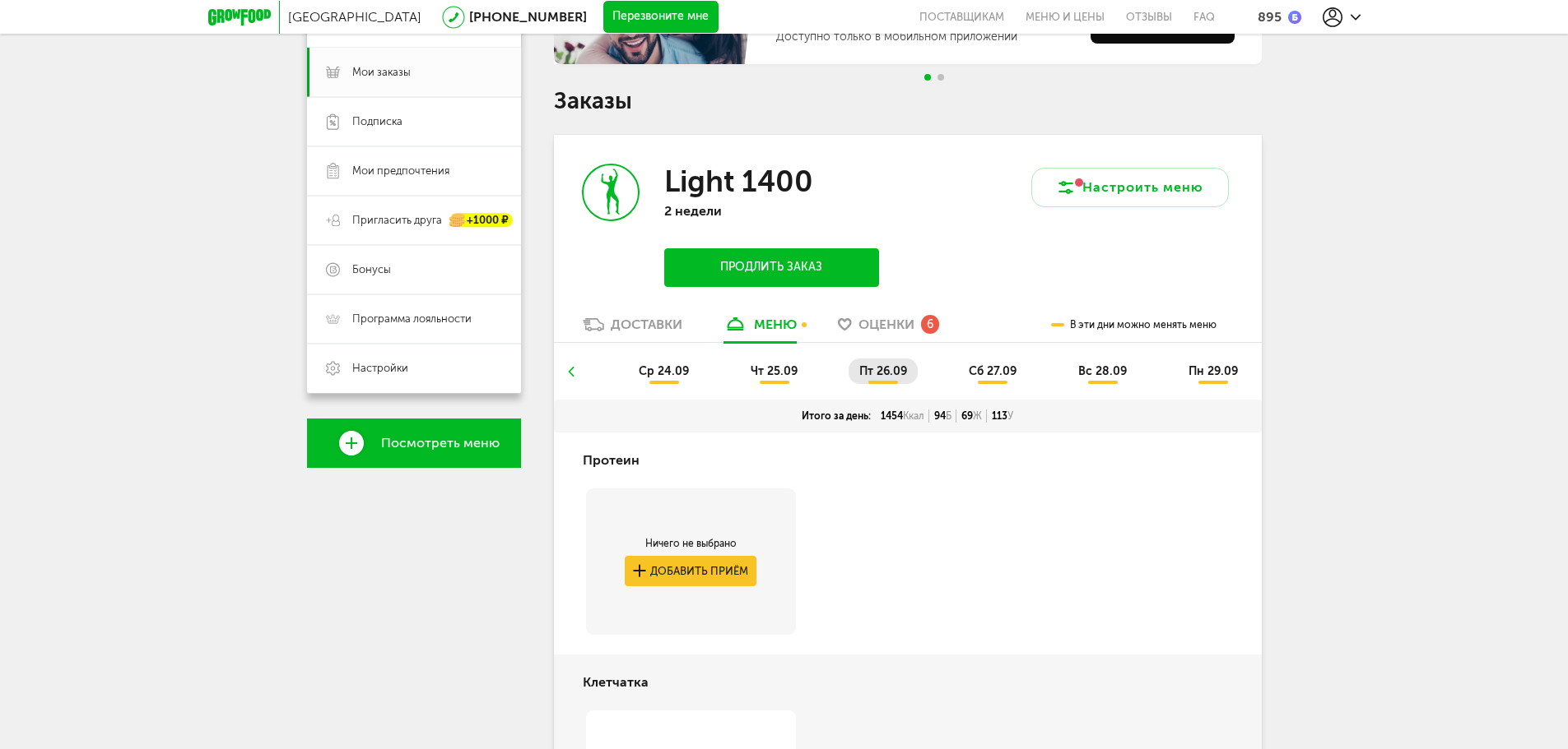
click at [976, 378] on span "сб 27.09" at bounding box center [992, 371] width 48 height 14
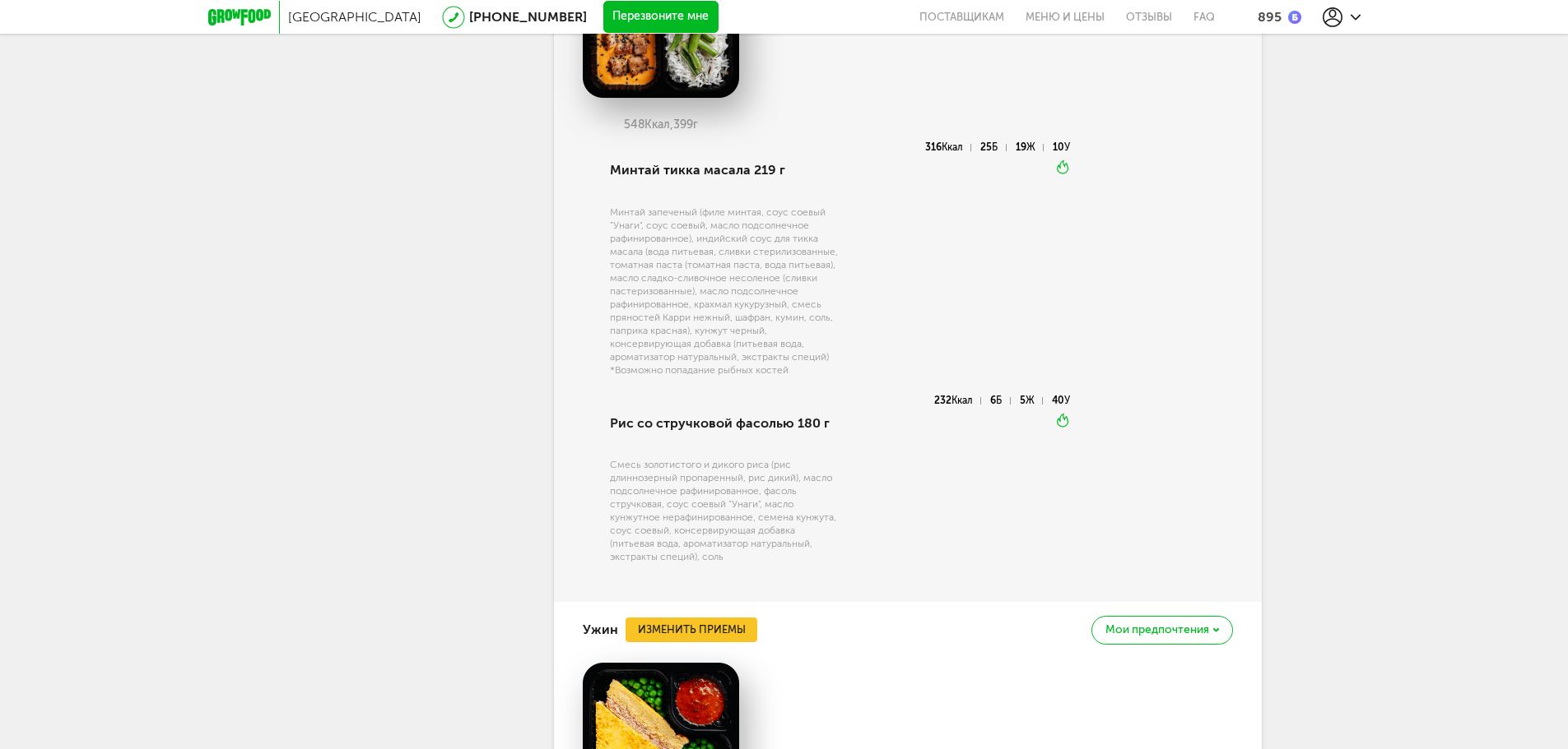
scroll to position [0, 0]
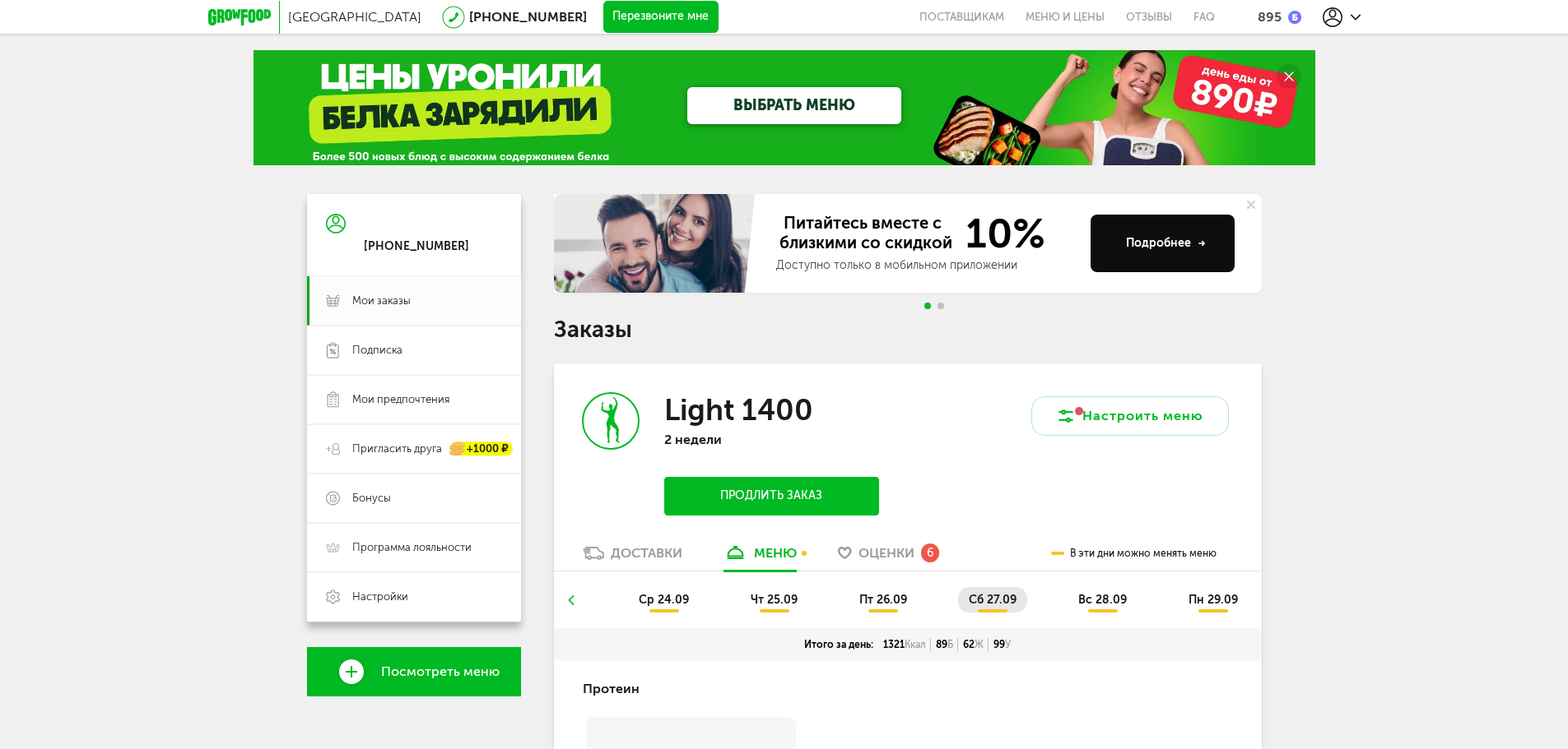
click at [1098, 593] on span "вс 28.09" at bounding box center [1102, 600] width 49 height 14
click at [1189, 604] on span "пн 29.09" at bounding box center [1213, 600] width 50 height 14
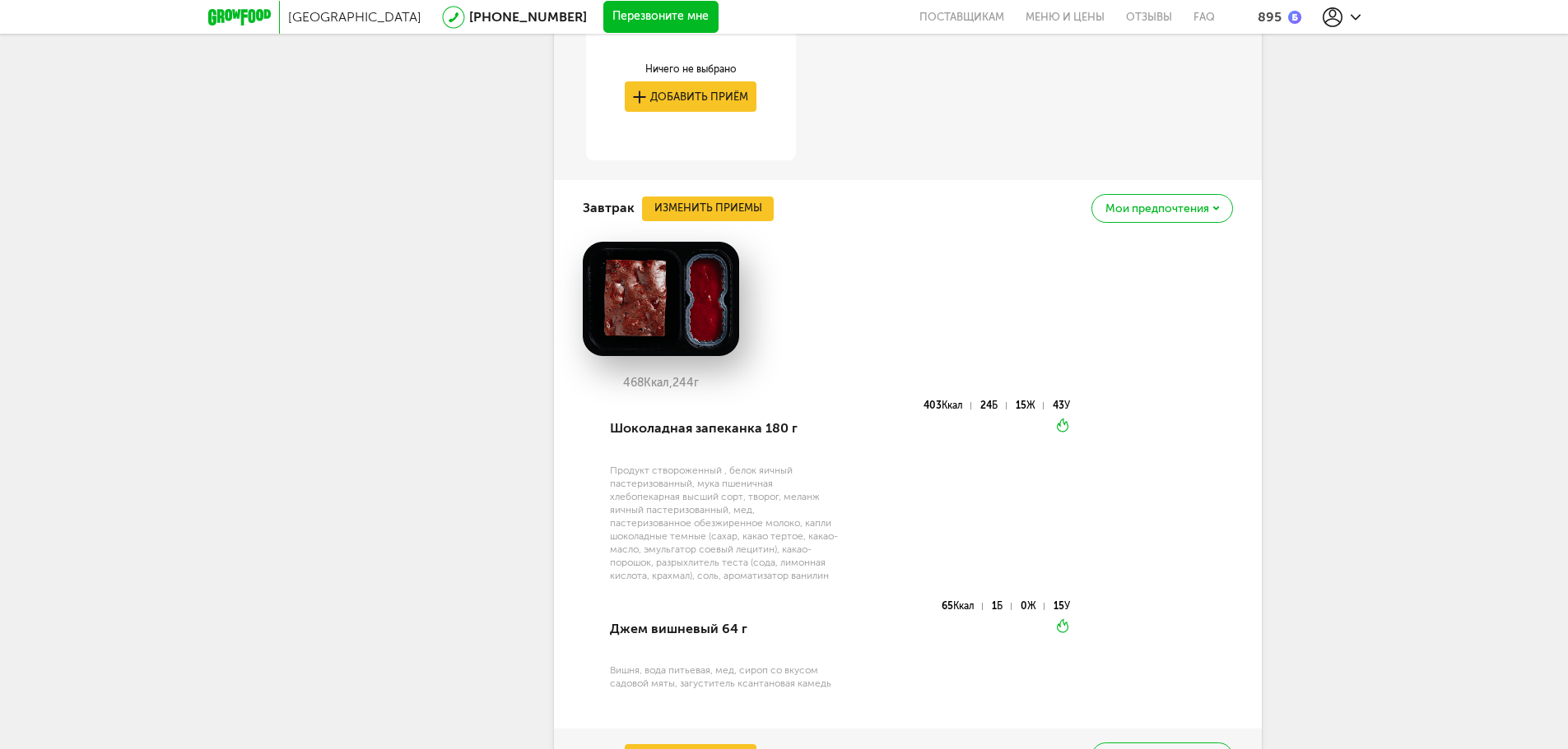
scroll to position [905, 0]
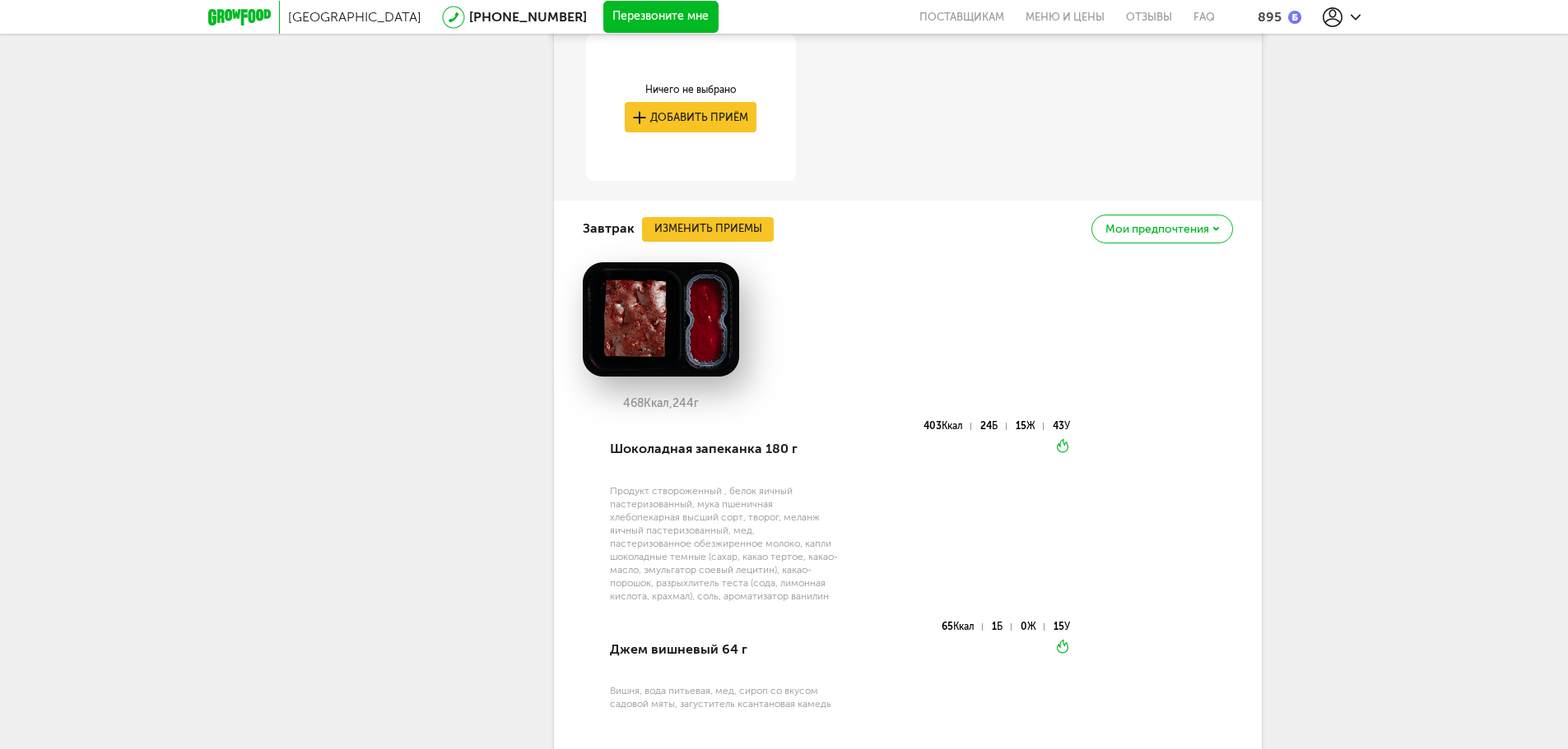
click at [1144, 224] on span "Мои предпочтения" at bounding box center [1157, 230] width 103 height 12
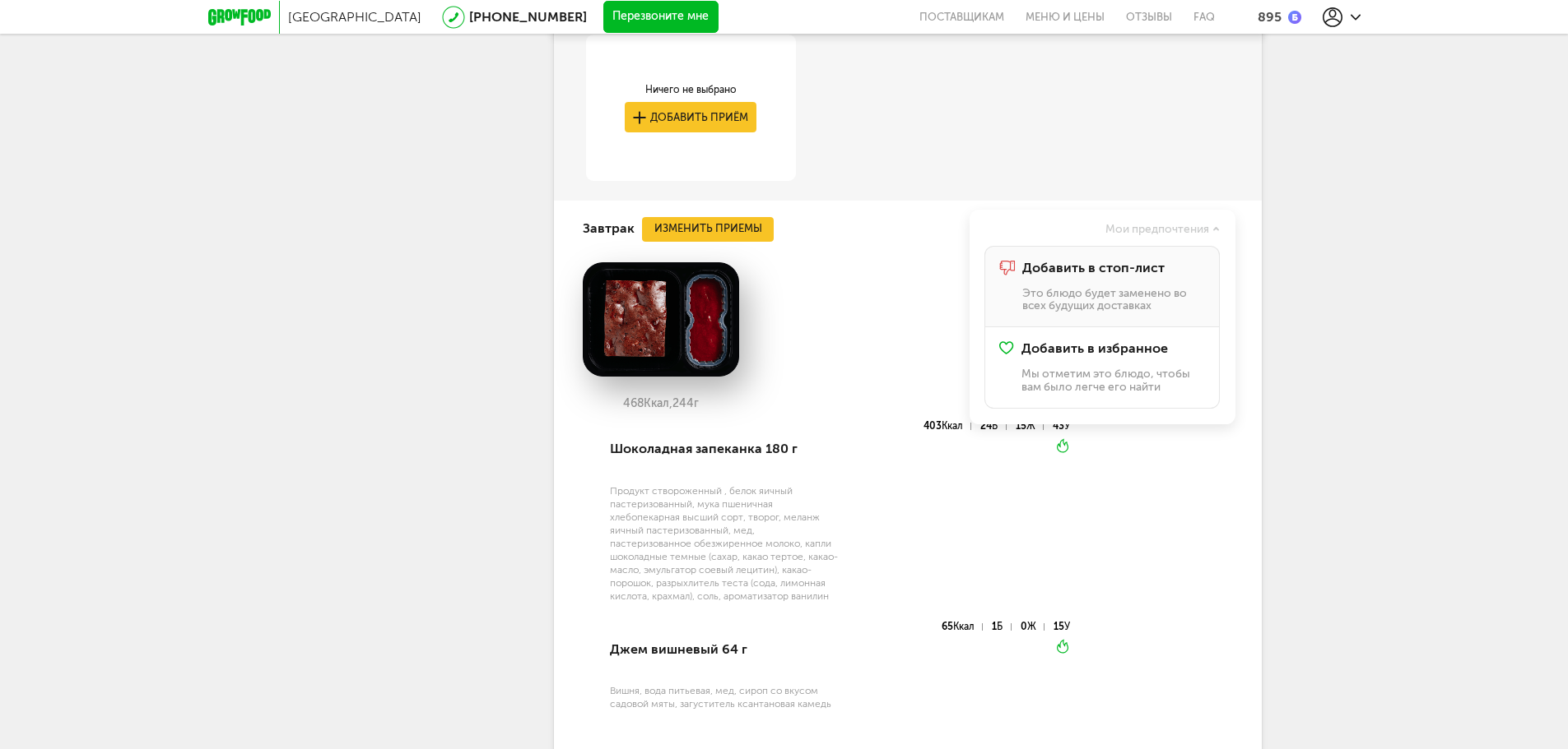
click at [1100, 281] on div "Добавить в стоп-лист Это блюдо будет заменено во всех будущих доставках" at bounding box center [1113, 286] width 182 height 52
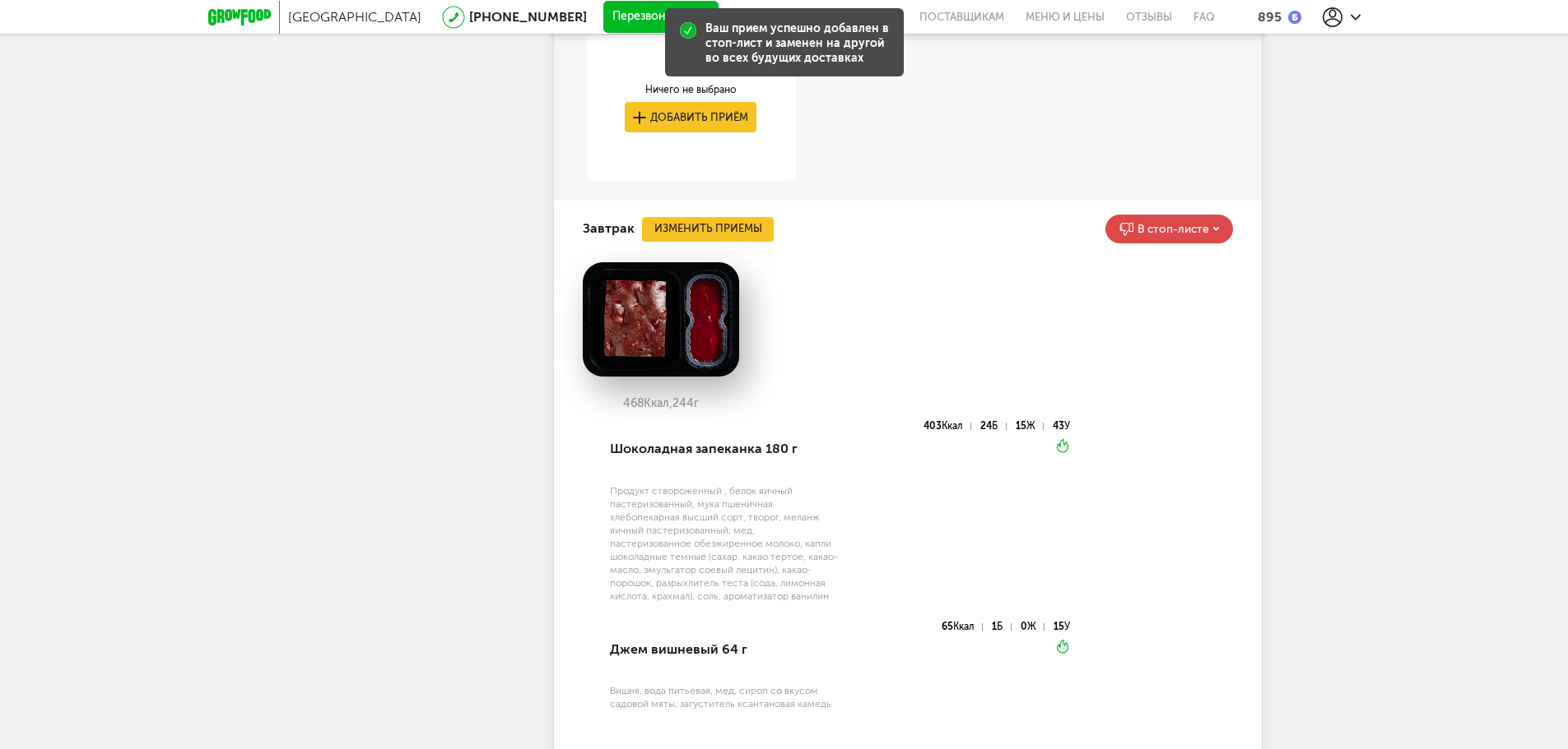
click at [1345, 336] on div "[GEOGRAPHIC_DATA] [PHONE_NUMBER] Перезвоните мне поставщикам Меню и цены Отзывы…" at bounding box center [784, 638] width 1568 height 3086
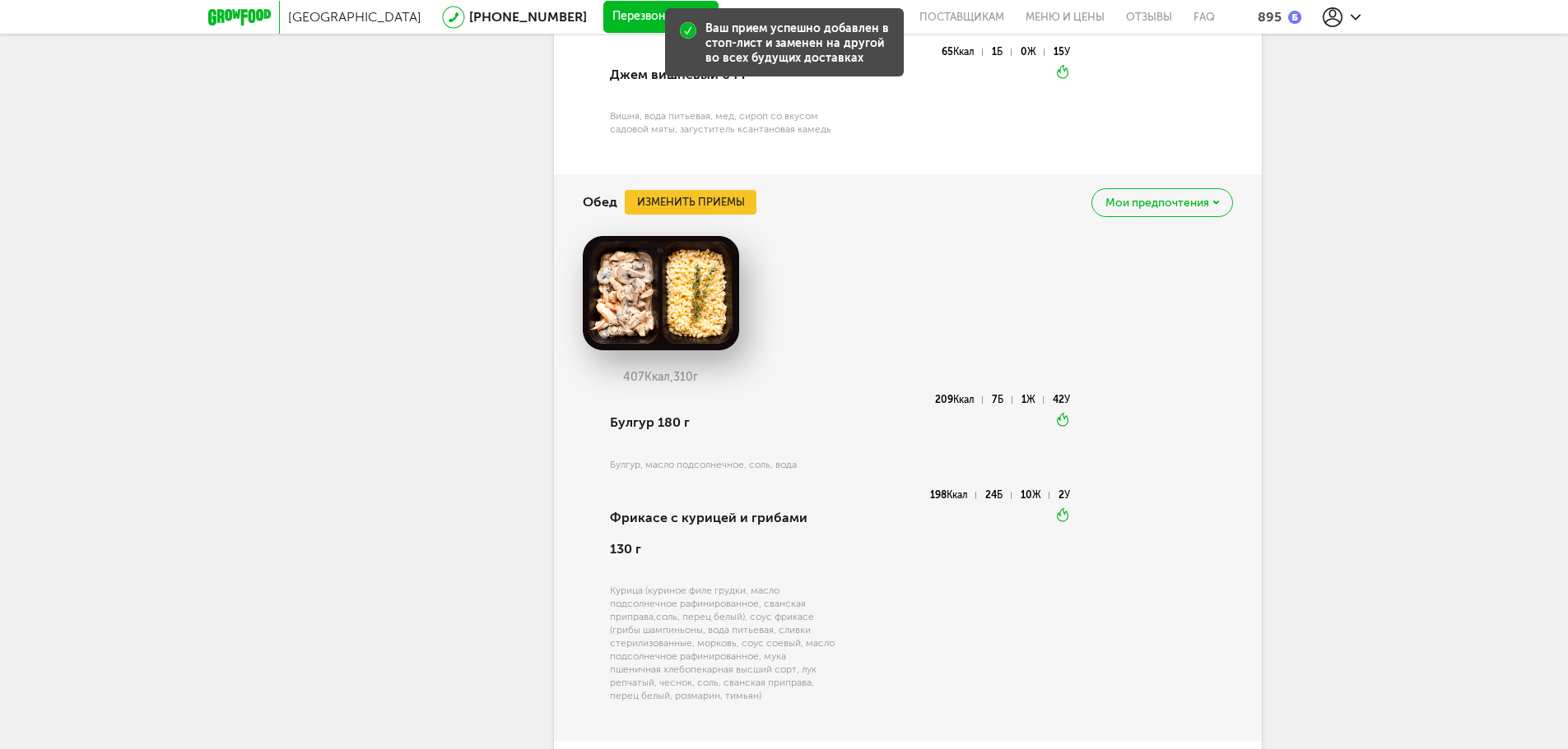
scroll to position [1480, 0]
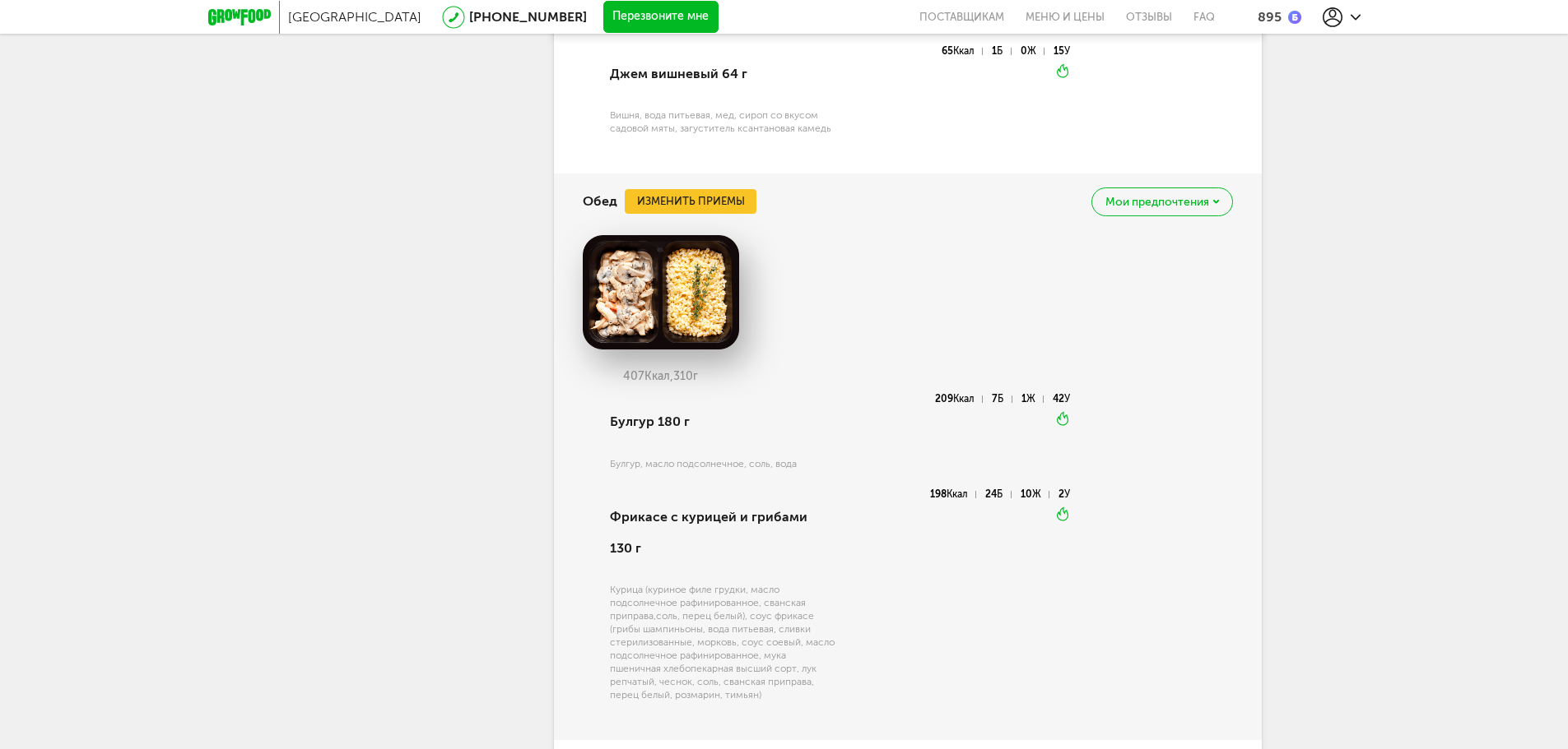
click at [1168, 197] on span "Мои предпочтения" at bounding box center [1157, 203] width 103 height 12
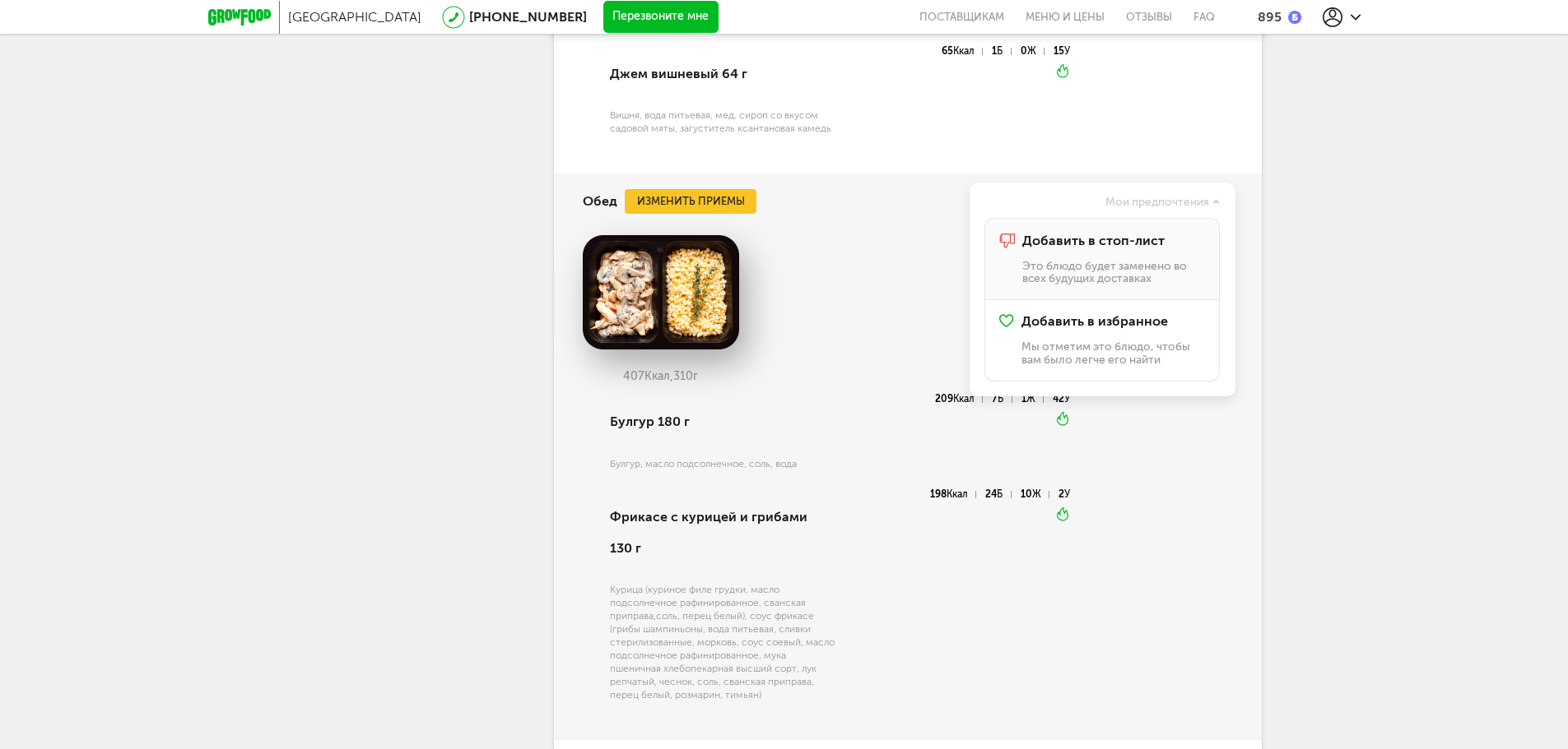
click at [1143, 246] on span "Добавить в стоп-лист" at bounding box center [1093, 241] width 142 height 15
click at [1305, 301] on div "[GEOGRAPHIC_DATA] [PHONE_NUMBER] Перезвоните мне поставщикам Меню и цены Отзывы…" at bounding box center [784, 62] width 1568 height 3086
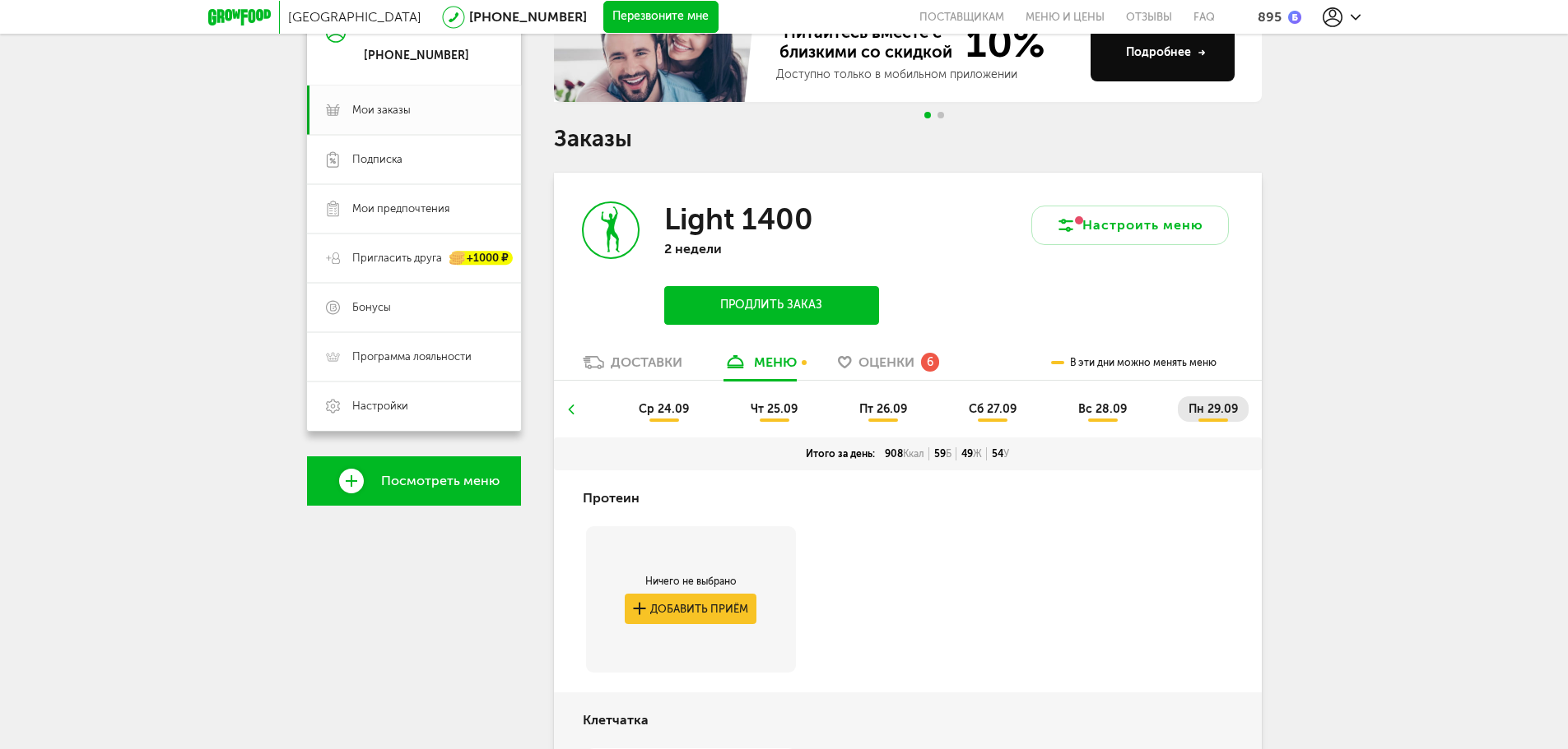
scroll to position [0, 0]
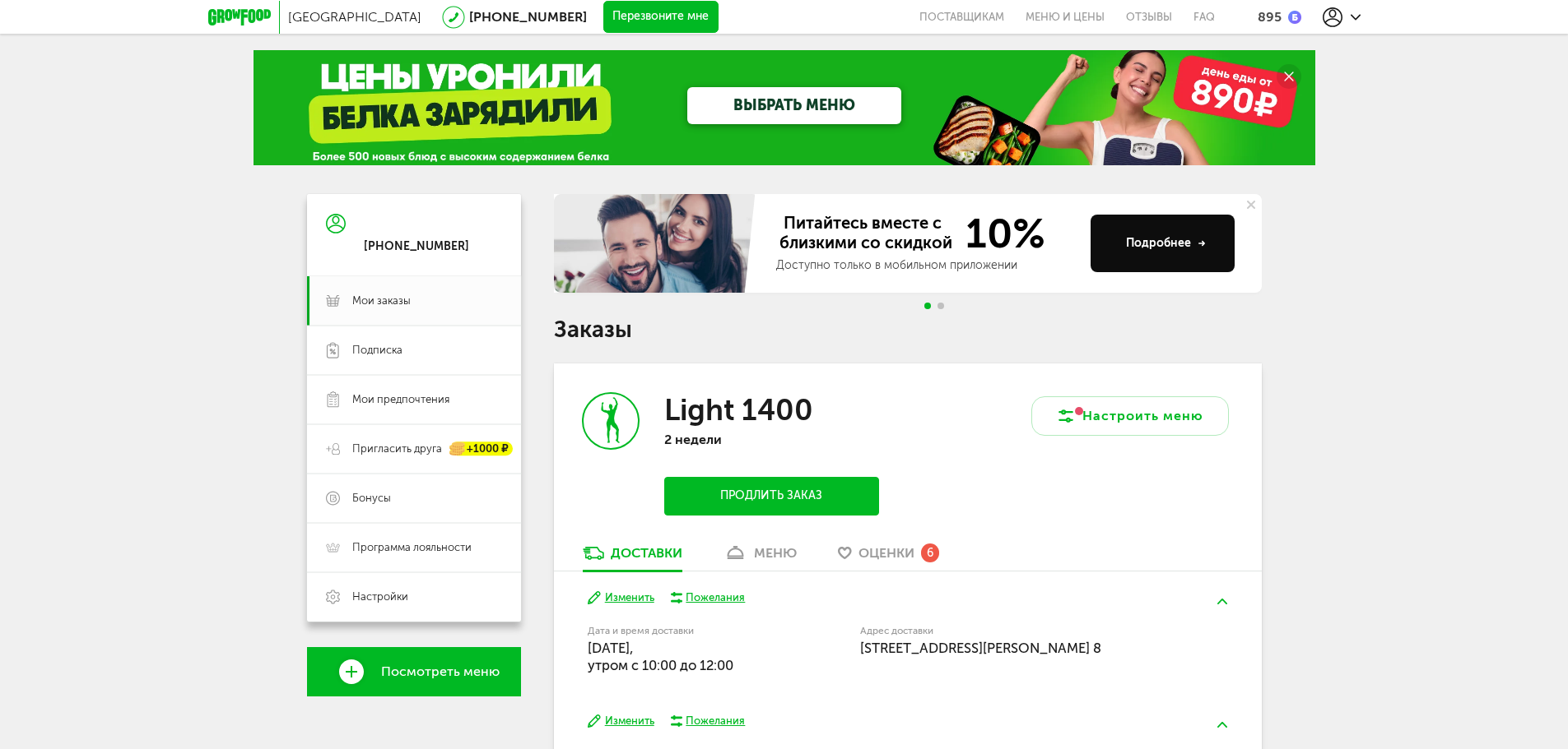
click at [804, 553] on link "меню" at bounding box center [760, 557] width 90 height 26
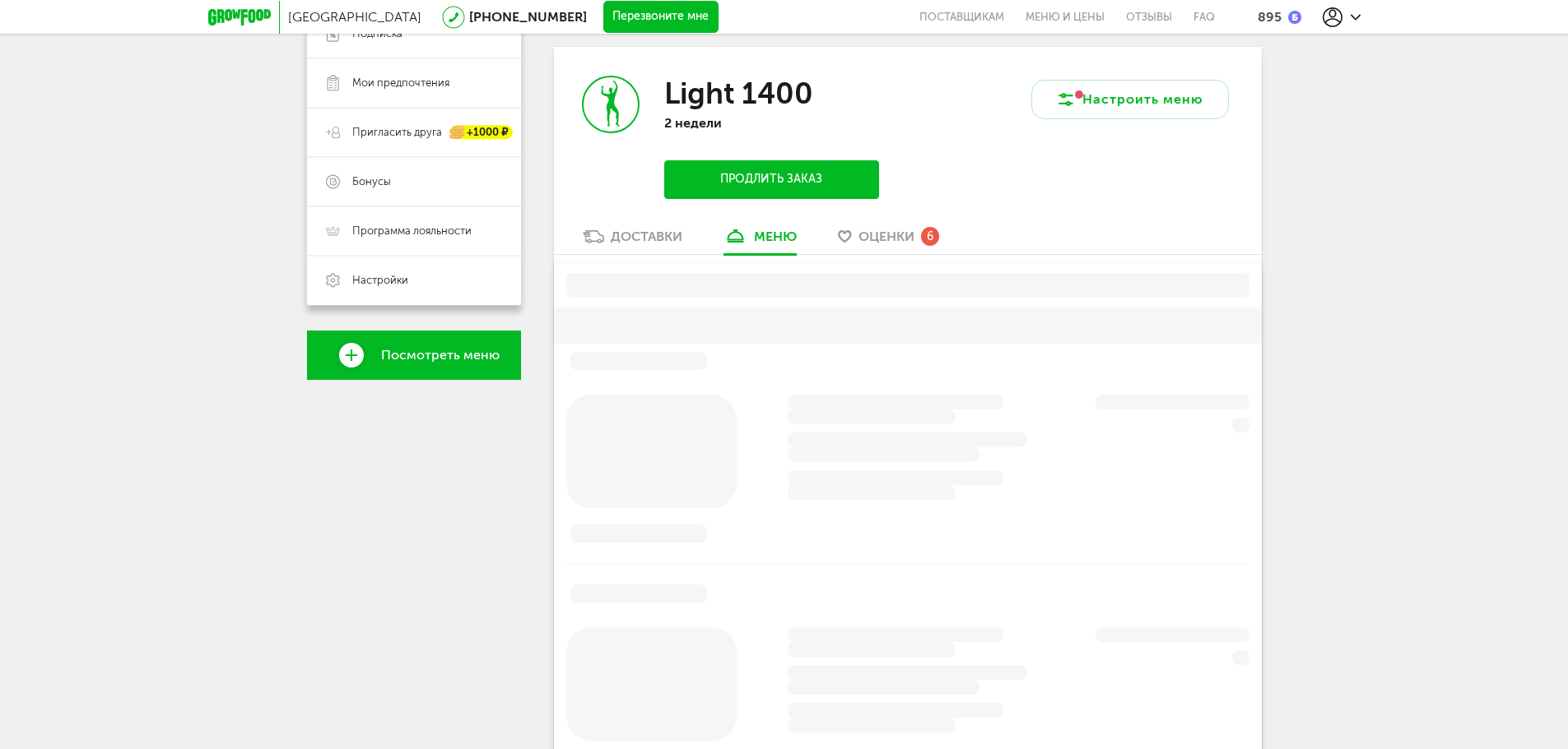
scroll to position [322, 0]
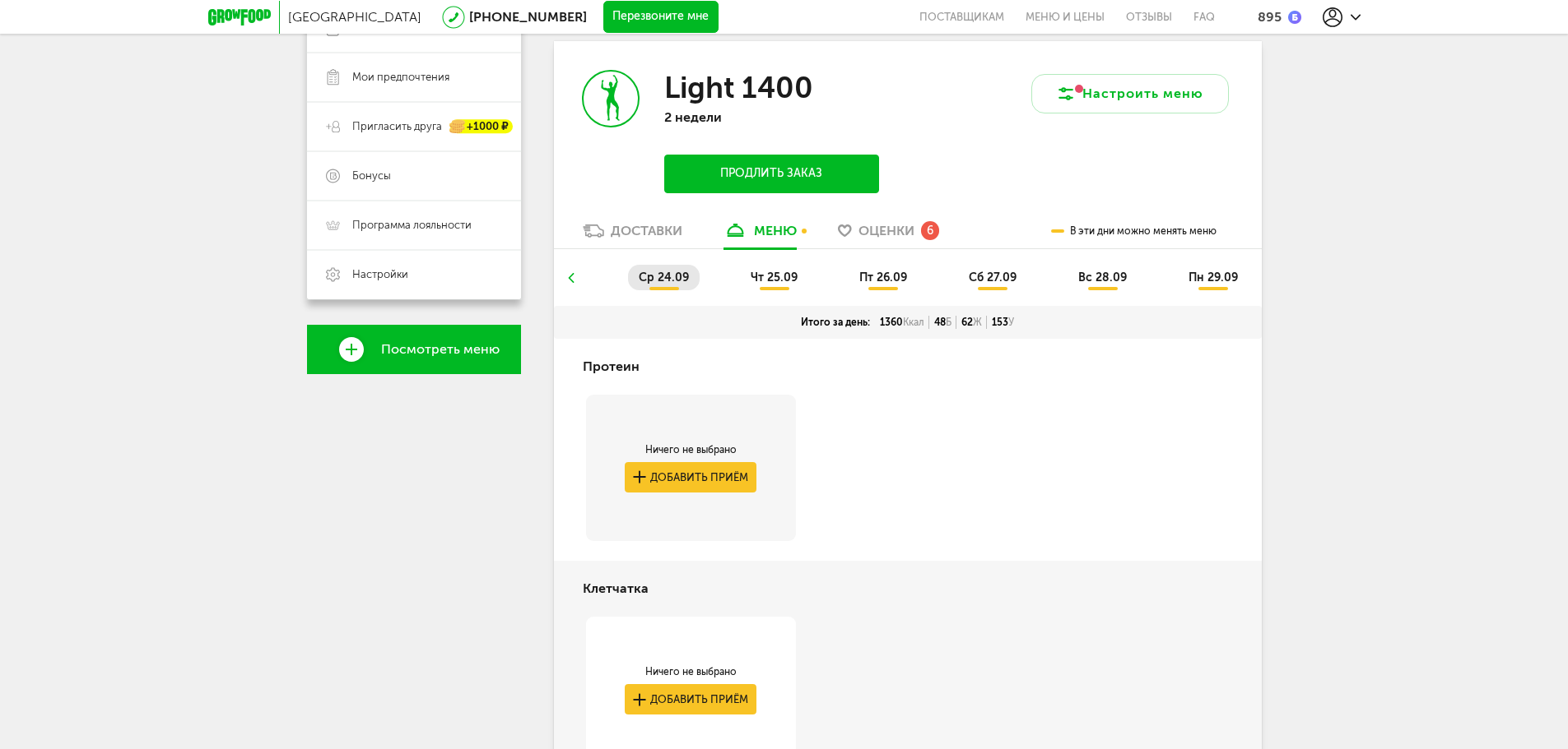
click at [568, 267] on li at bounding box center [571, 278] width 10 height 25
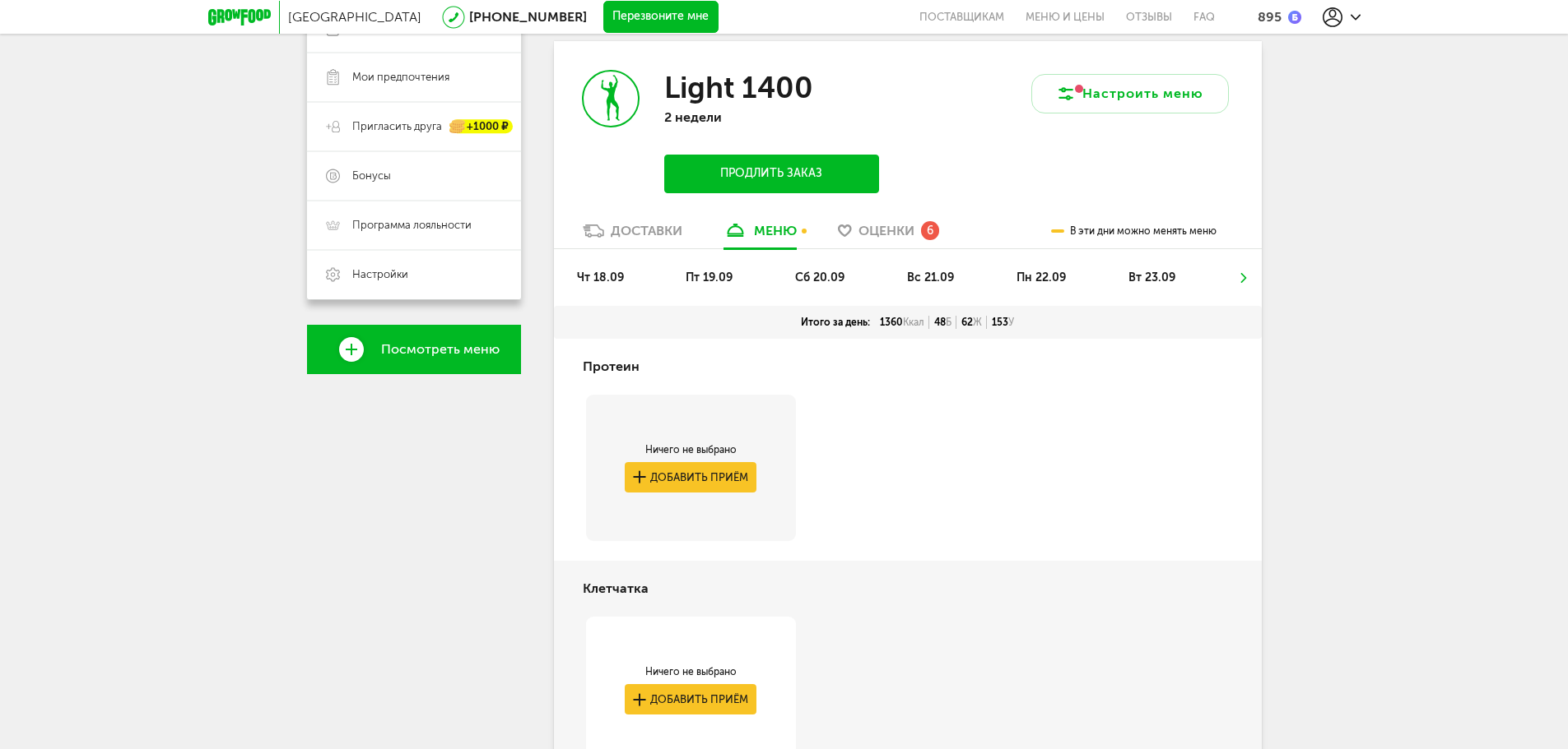
click at [806, 282] on span "сб 20.09" at bounding box center [820, 278] width 50 height 14
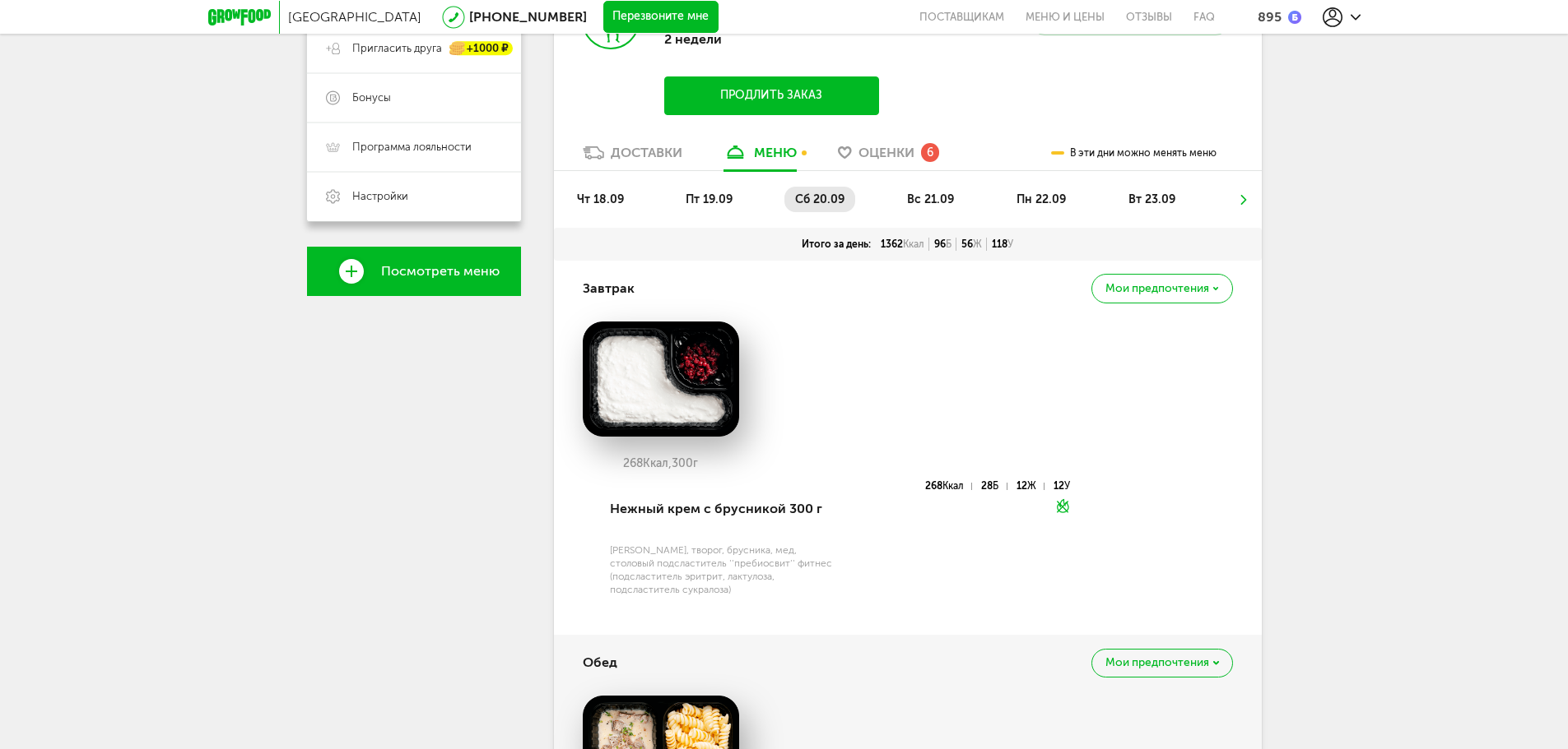
scroll to position [405, 0]
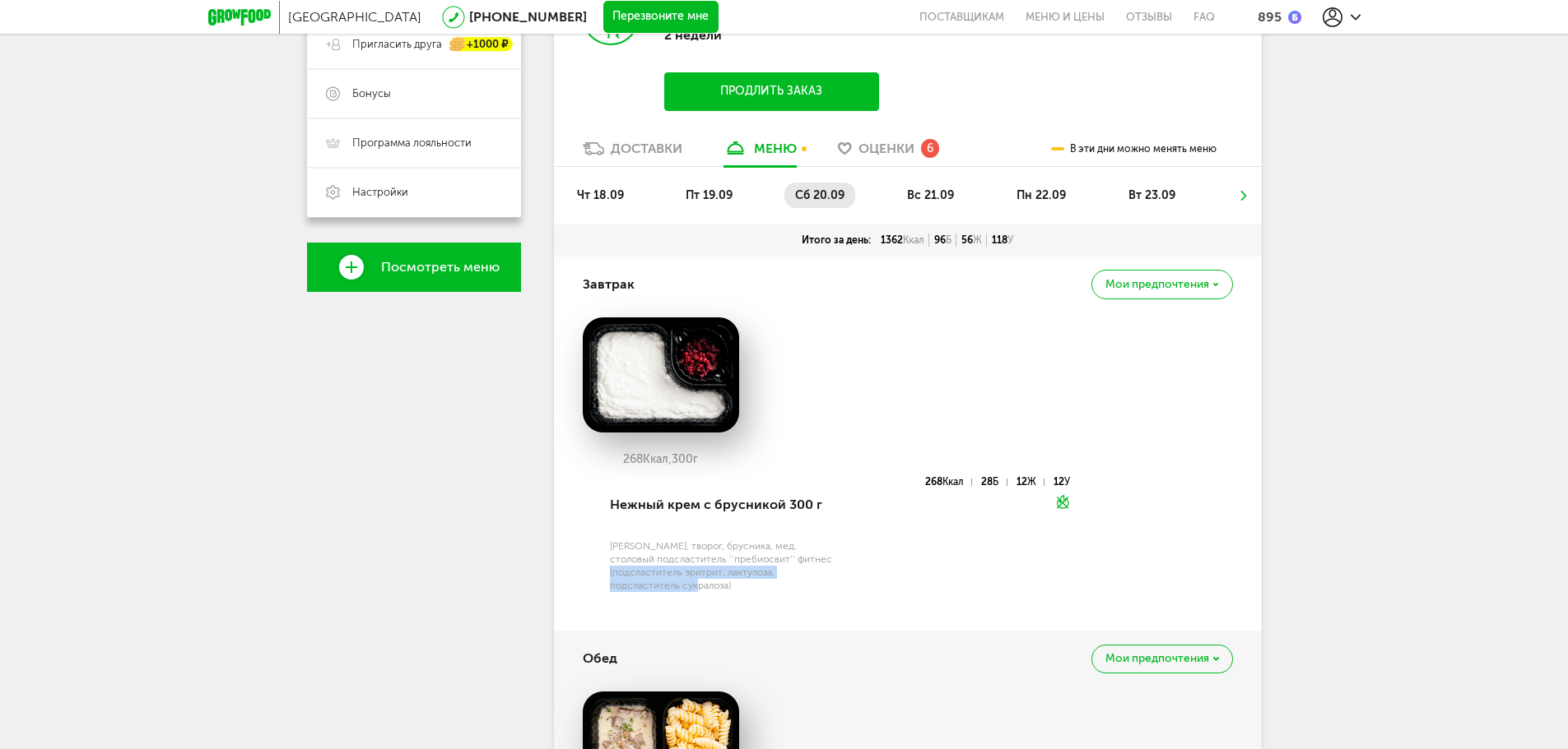
drag, startPoint x: 744, startPoint y: 595, endPoint x: 638, endPoint y: 567, distance: 109.6
click at [638, 567] on div "Нежный крем с брусникой 300 г Йогурт, творог, брусника, мед, столовый подсласти…" at bounding box center [722, 544] width 232 height 134
click at [638, 567] on div "[PERSON_NAME], творог, брусника, мед, столовый подсластитель ''пребиосвит'' фит…" at bounding box center [724, 566] width 228 height 53
